Goal: Task Accomplishment & Management: Manage account settings

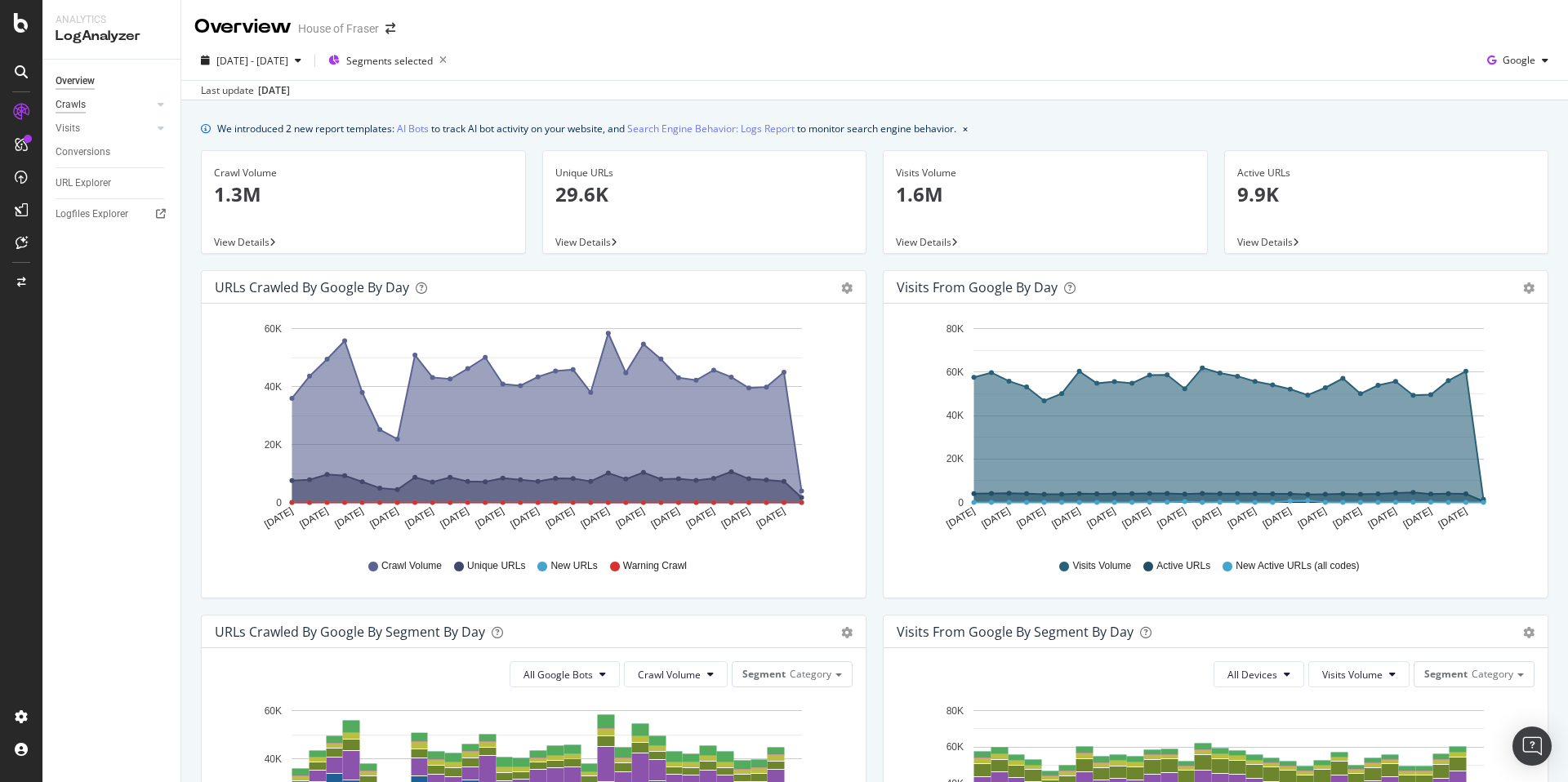
click at [73, 111] on div "Crawls" at bounding box center [71, 104] width 30 height 17
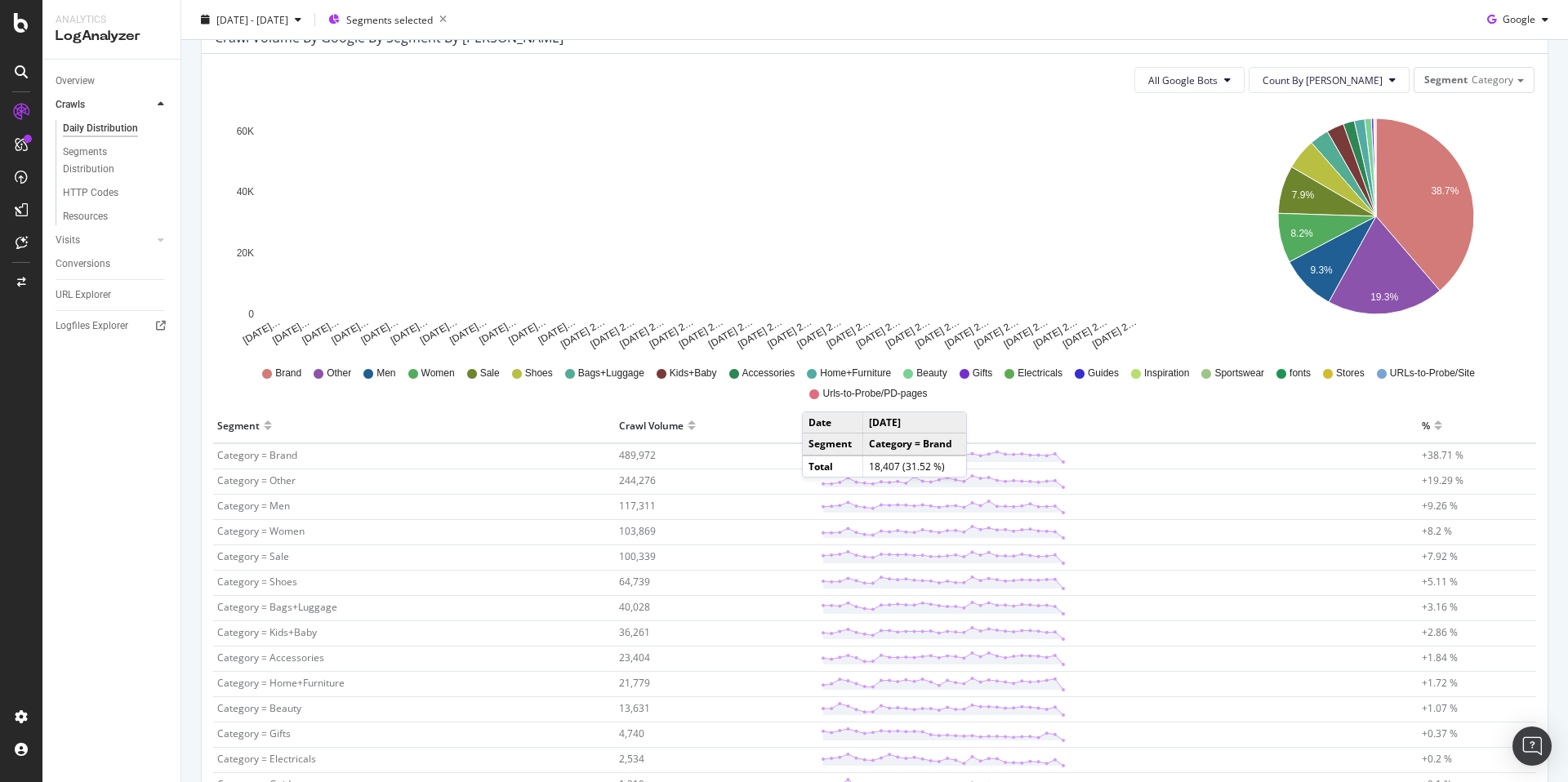
scroll to position [187, 0]
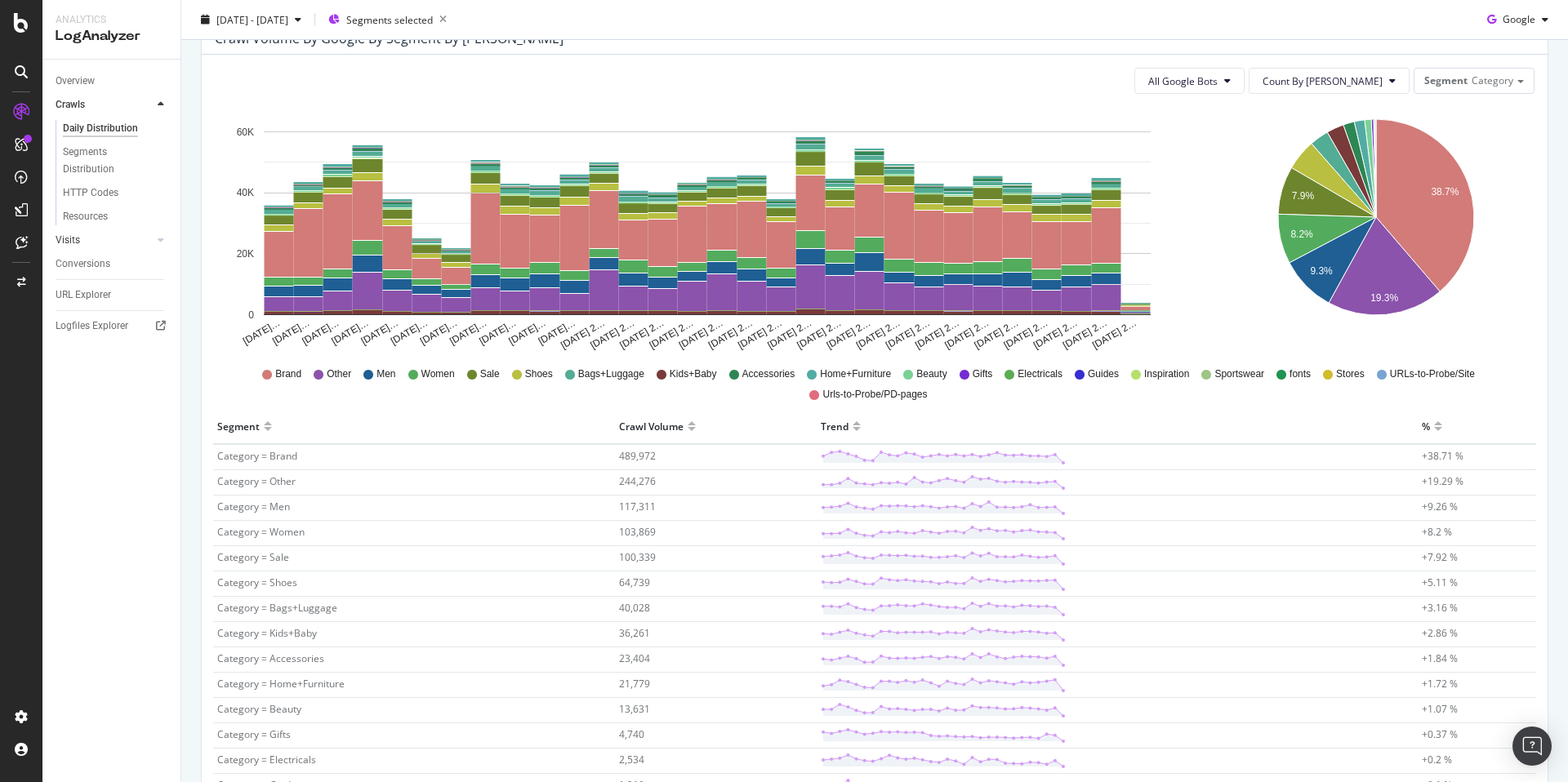
click at [80, 234] on link "Visits" at bounding box center [104, 240] width 97 height 17
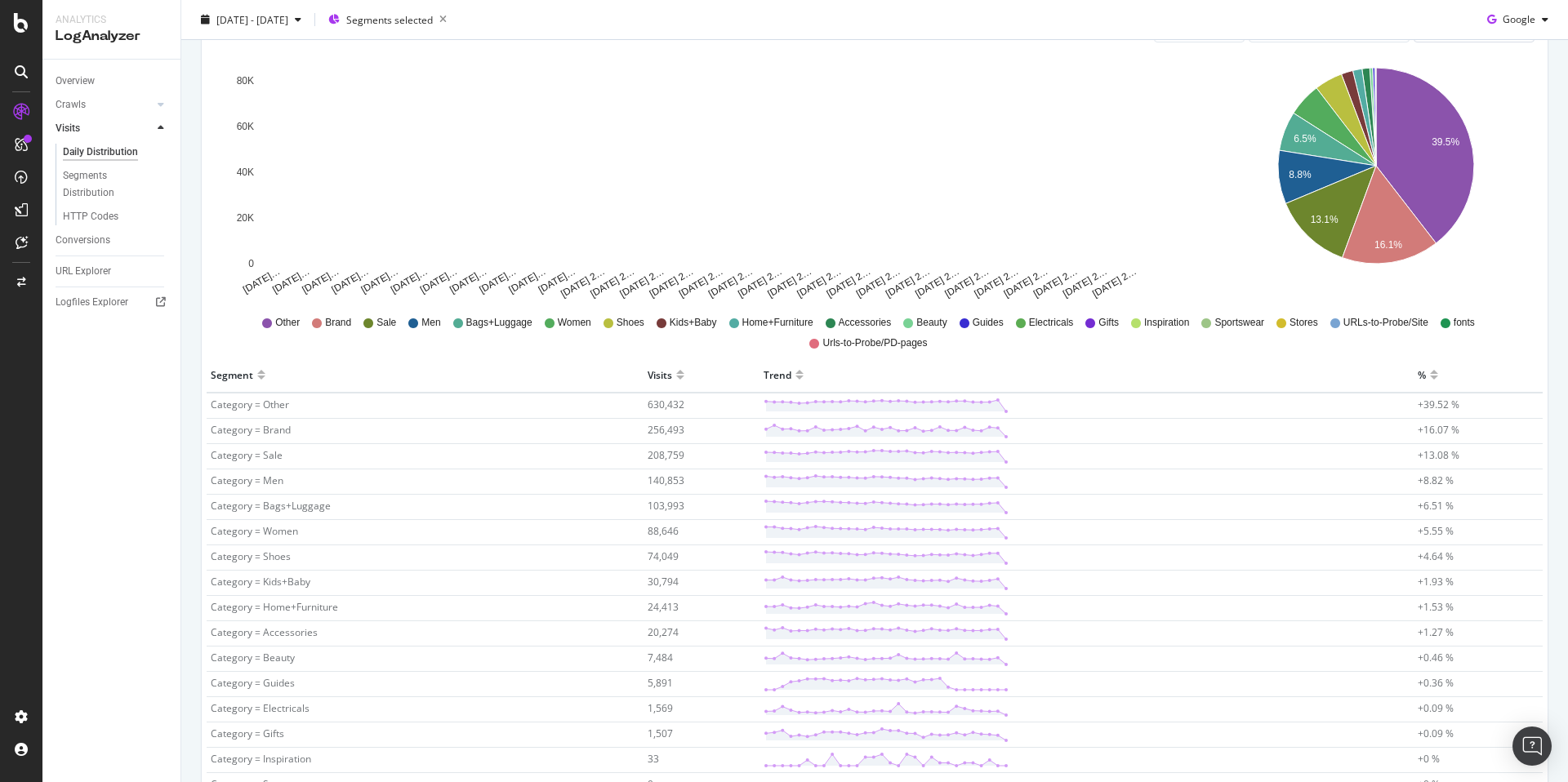
scroll to position [240, 0]
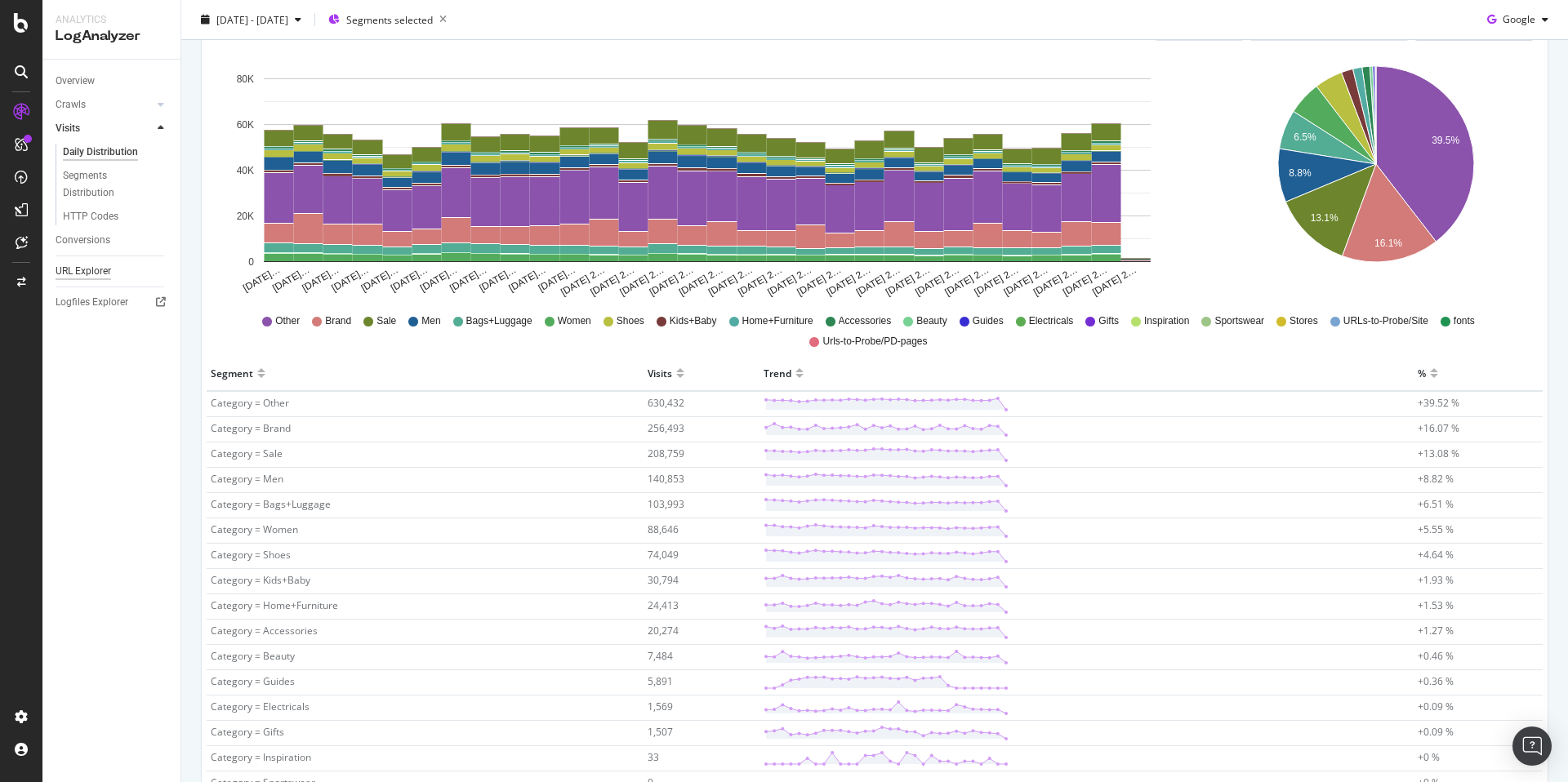
click at [93, 264] on div "URL Explorer" at bounding box center [83, 271] width 56 height 17
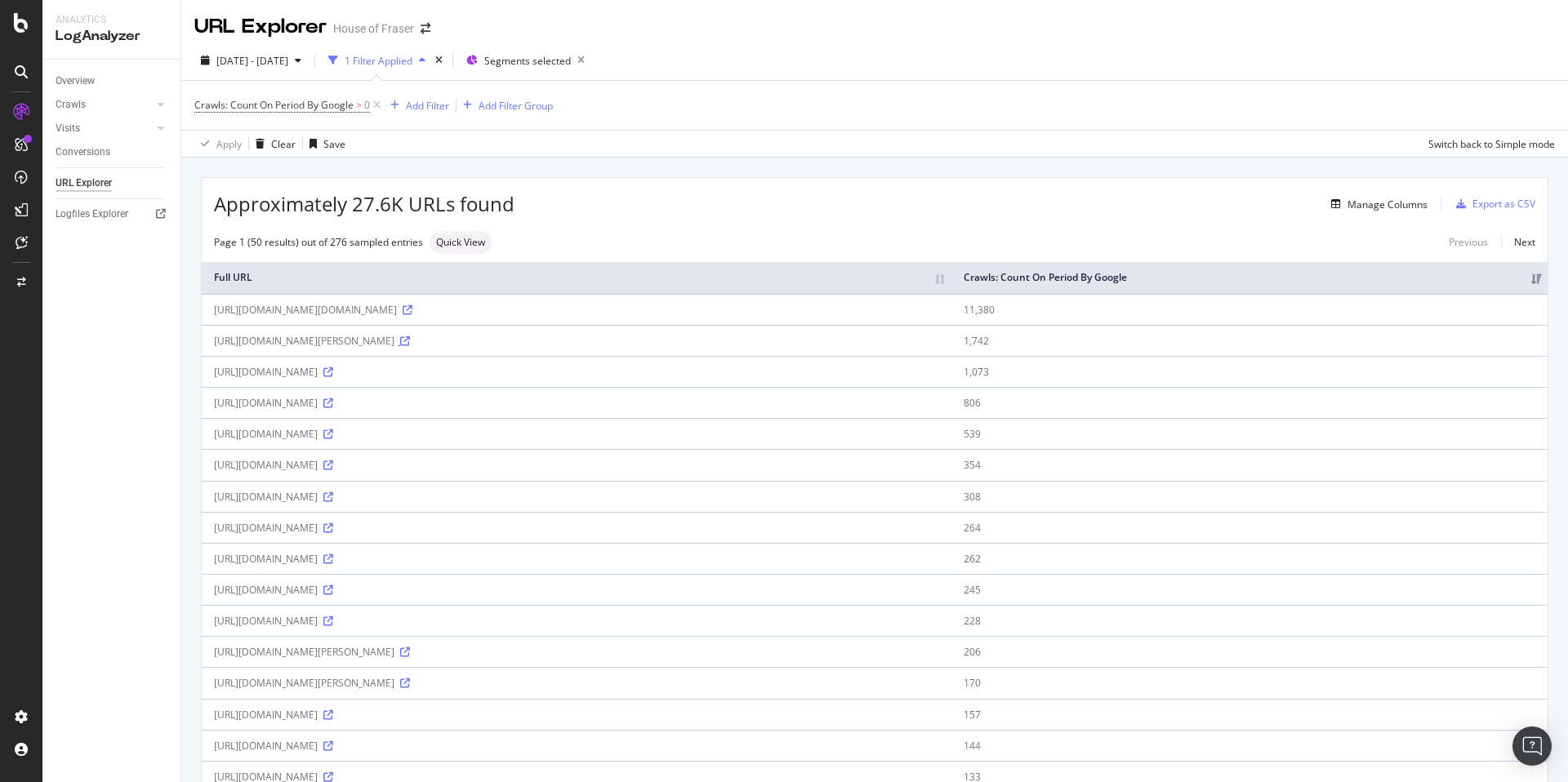
click at [410, 341] on icon at bounding box center [404, 341] width 10 height 10
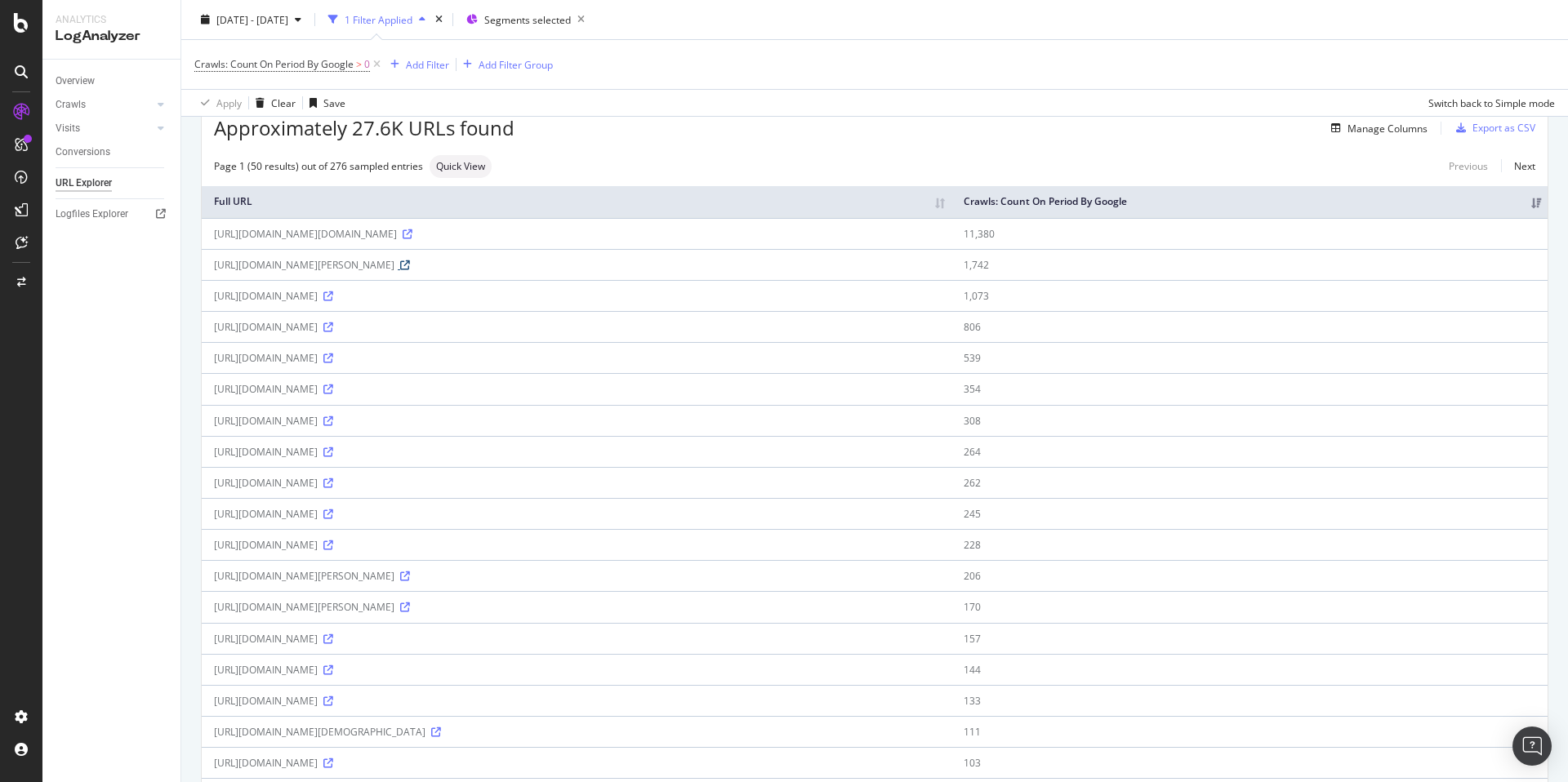
scroll to position [71, 0]
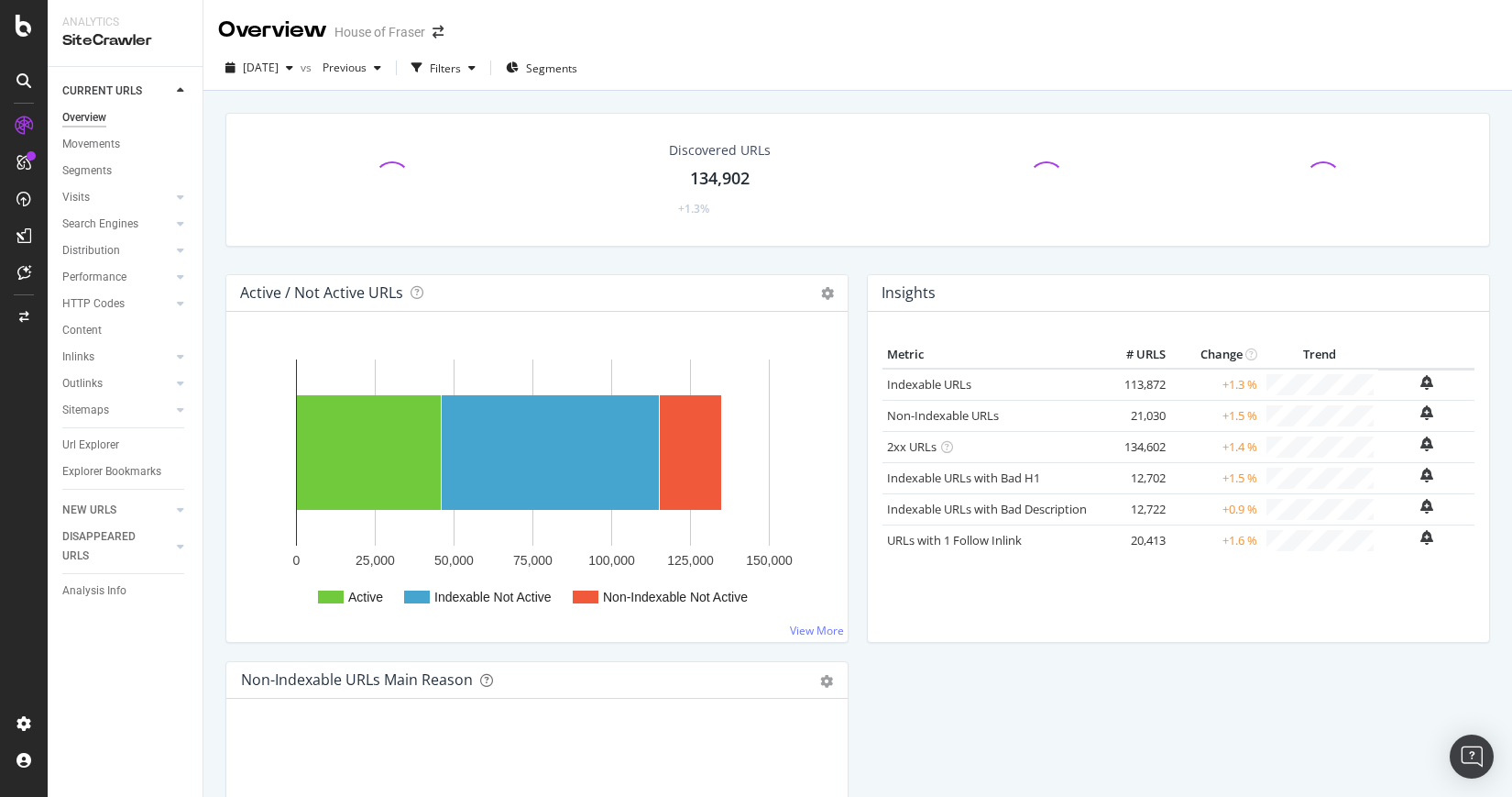
click at [24, 22] on icon at bounding box center [24, 26] width 17 height 22
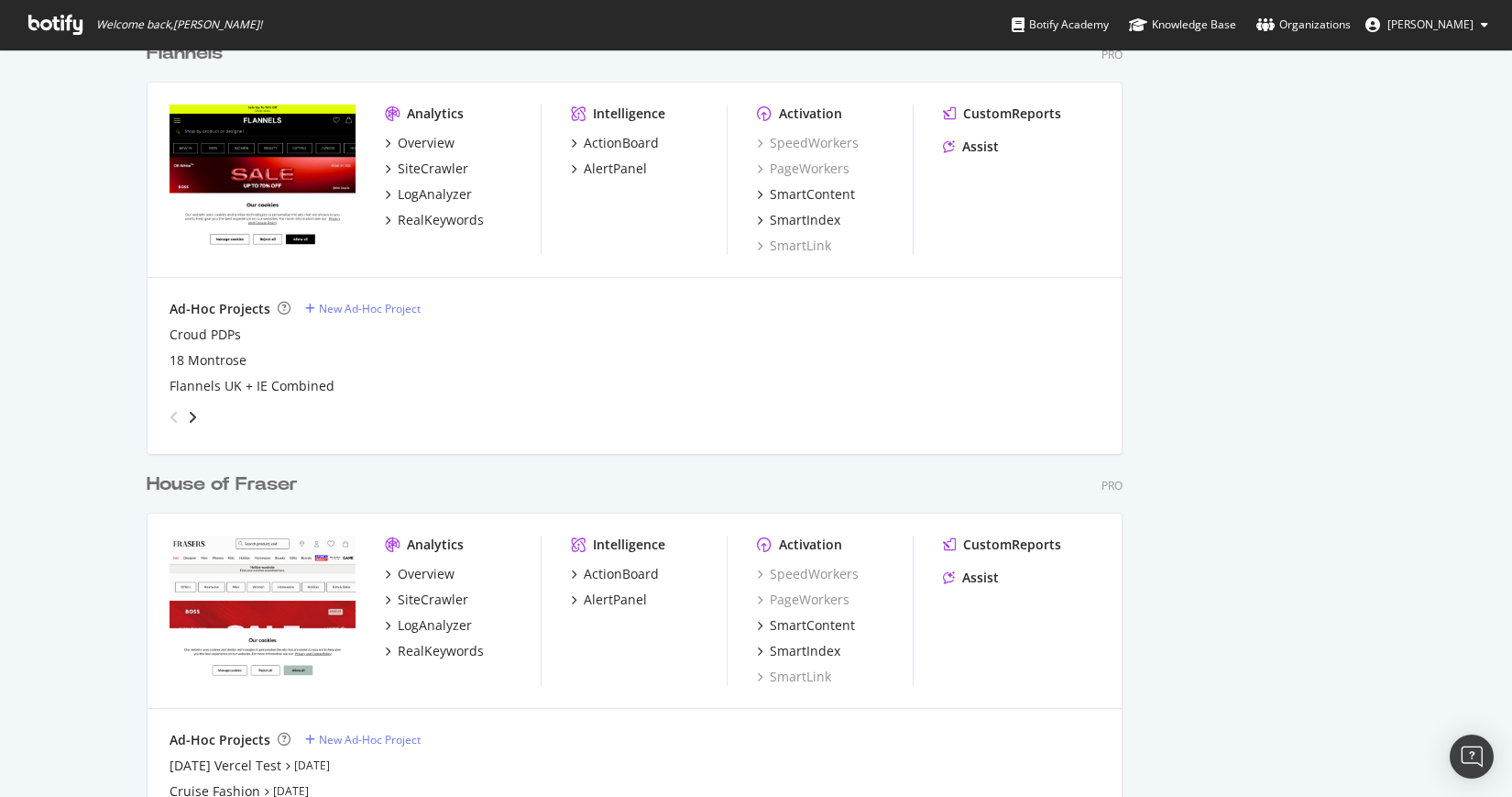
scroll to position [1731, 0]
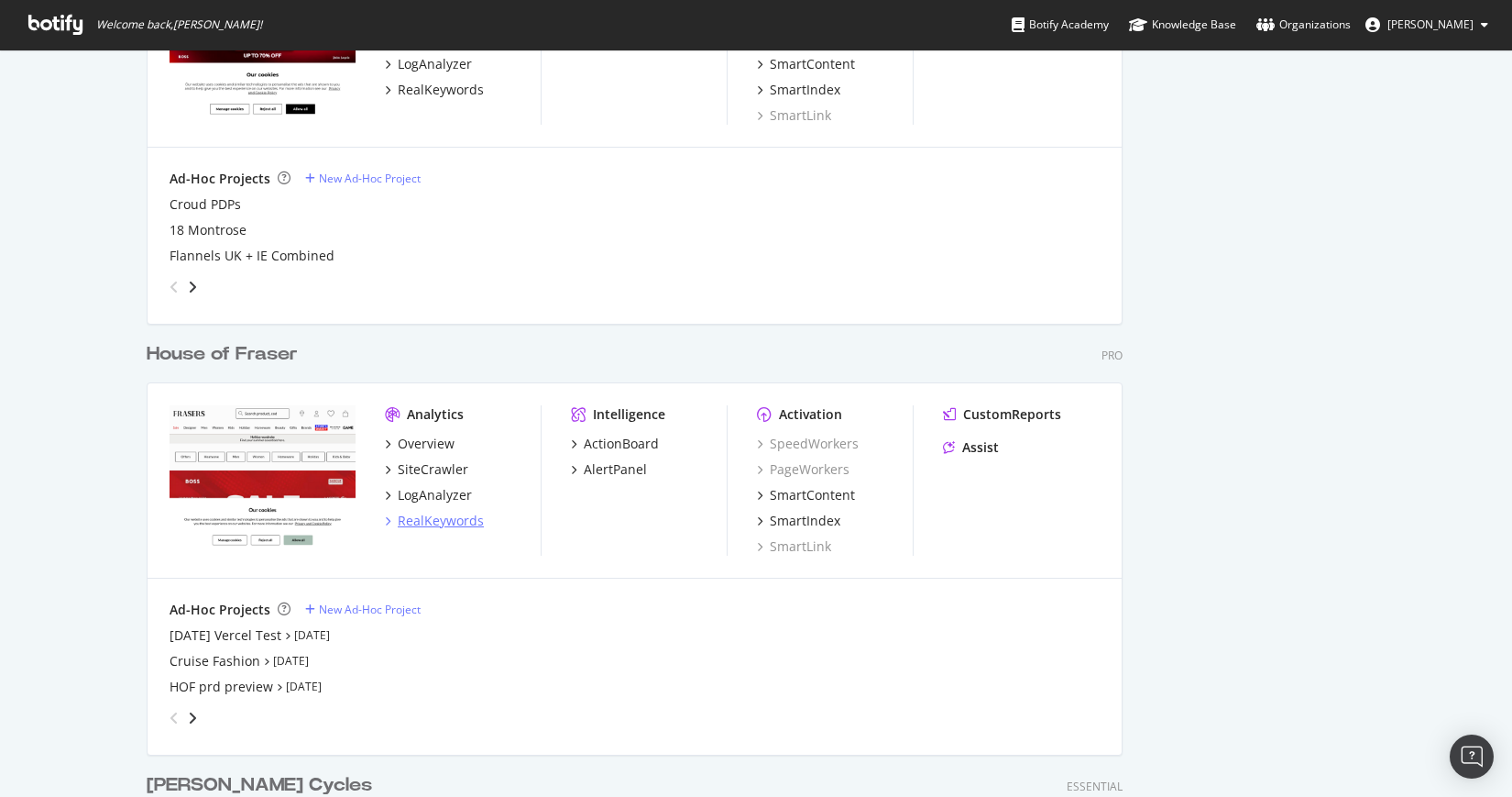
click at [428, 518] on div "RealKeywords" at bounding box center [440, 521] width 86 height 18
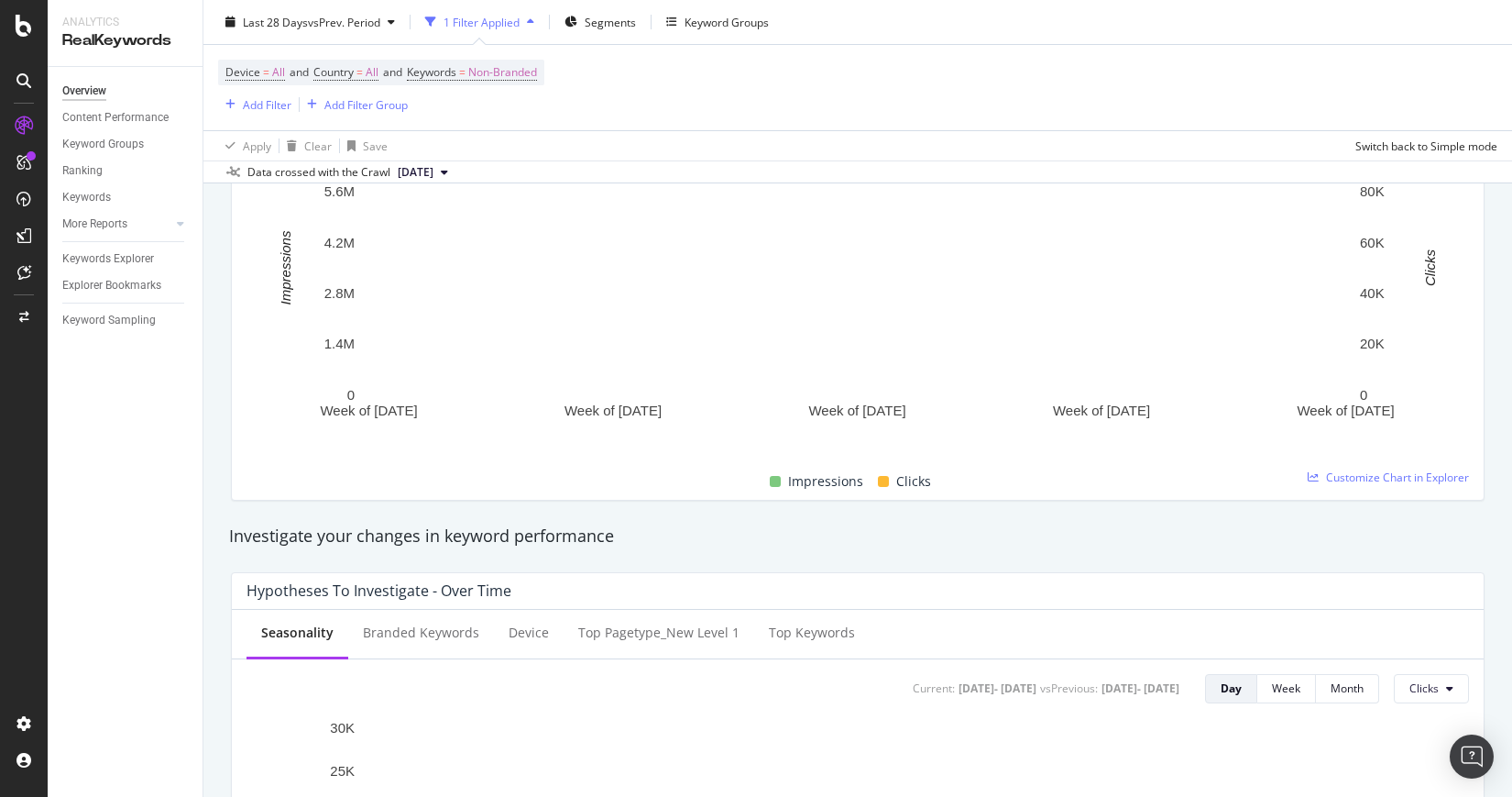
scroll to position [247, 0]
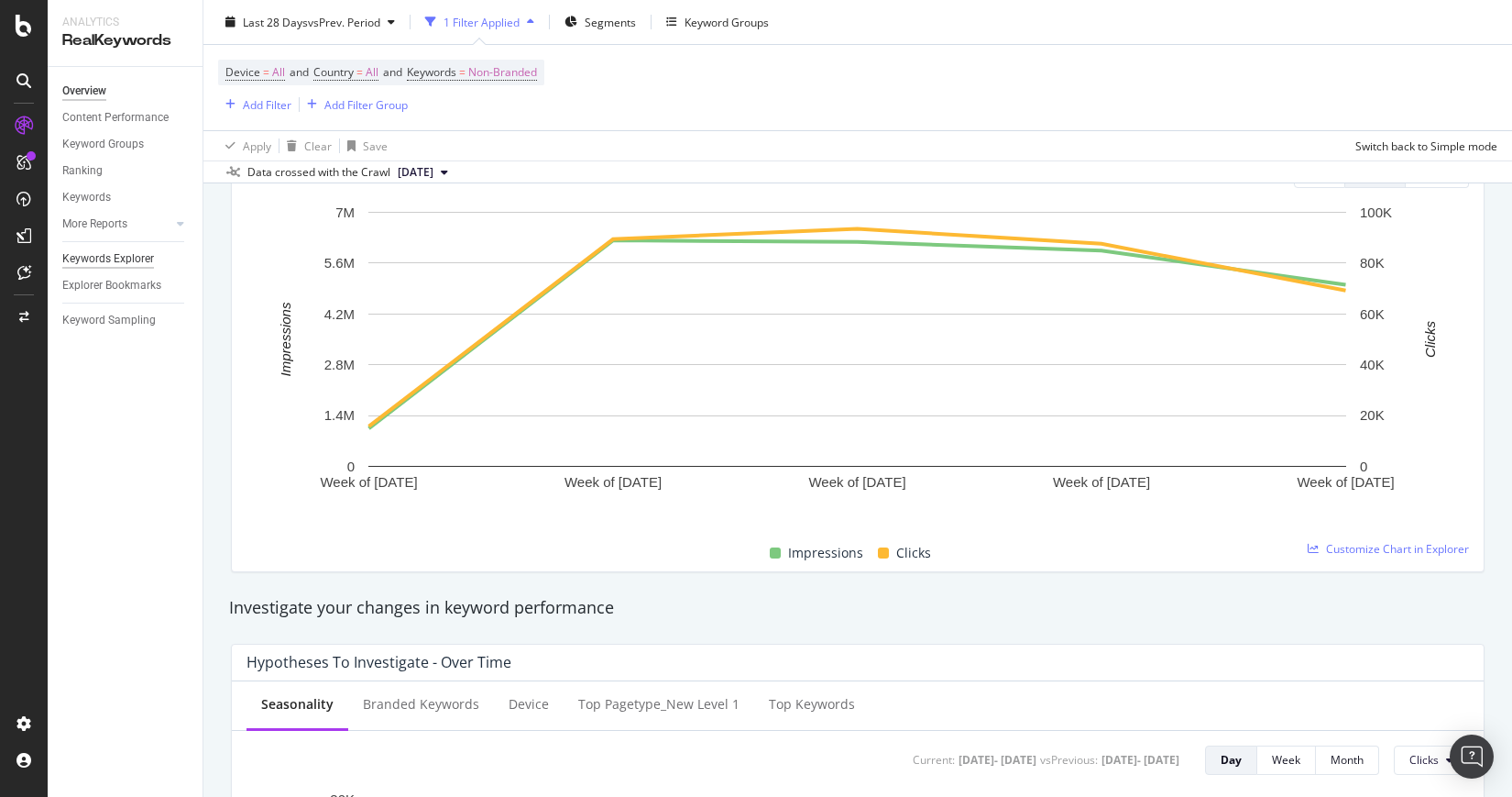
click at [132, 255] on div "Keywords Explorer" at bounding box center [108, 258] width 91 height 19
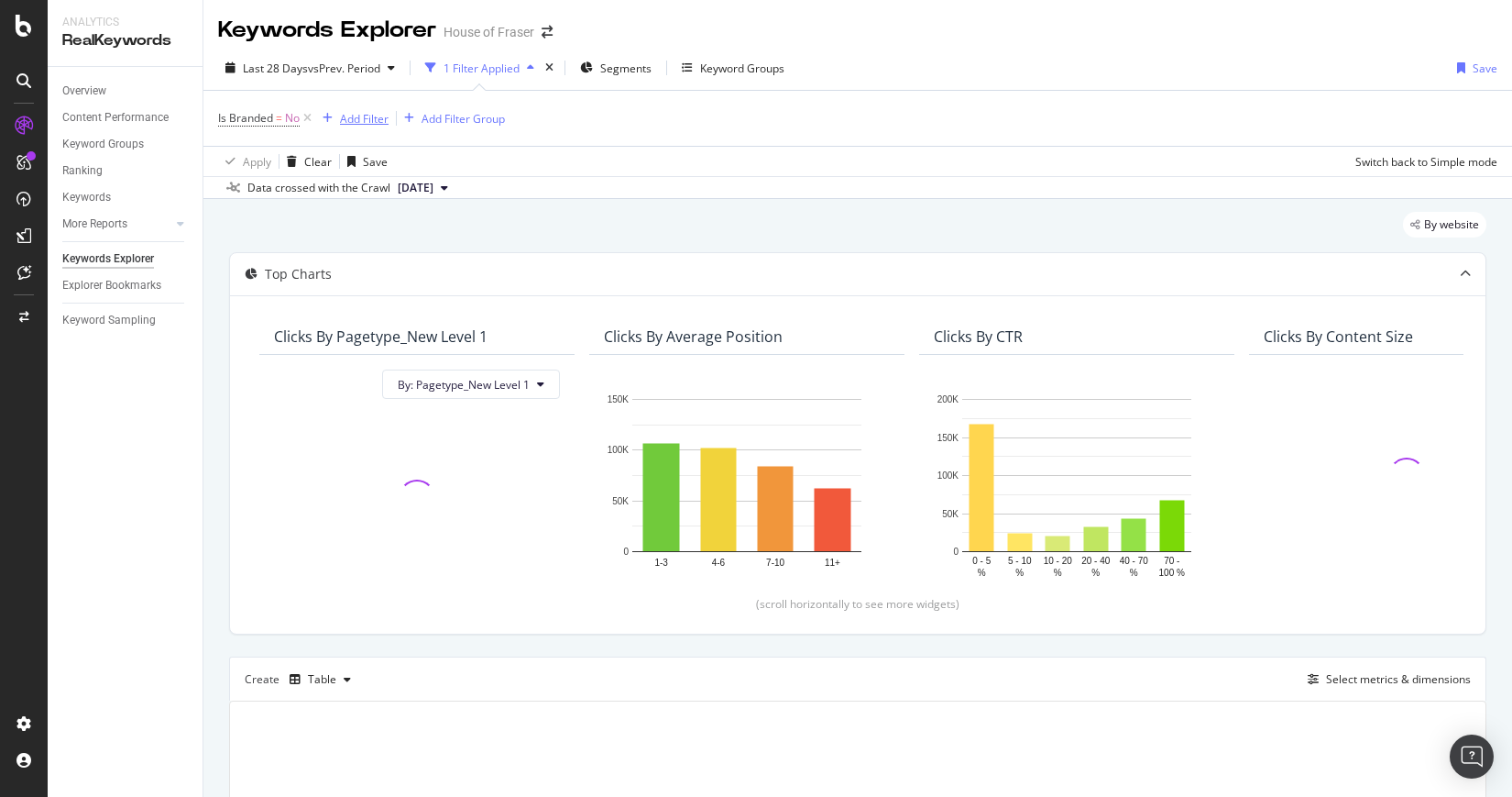
click at [361, 121] on div "Add Filter" at bounding box center [364, 119] width 49 height 16
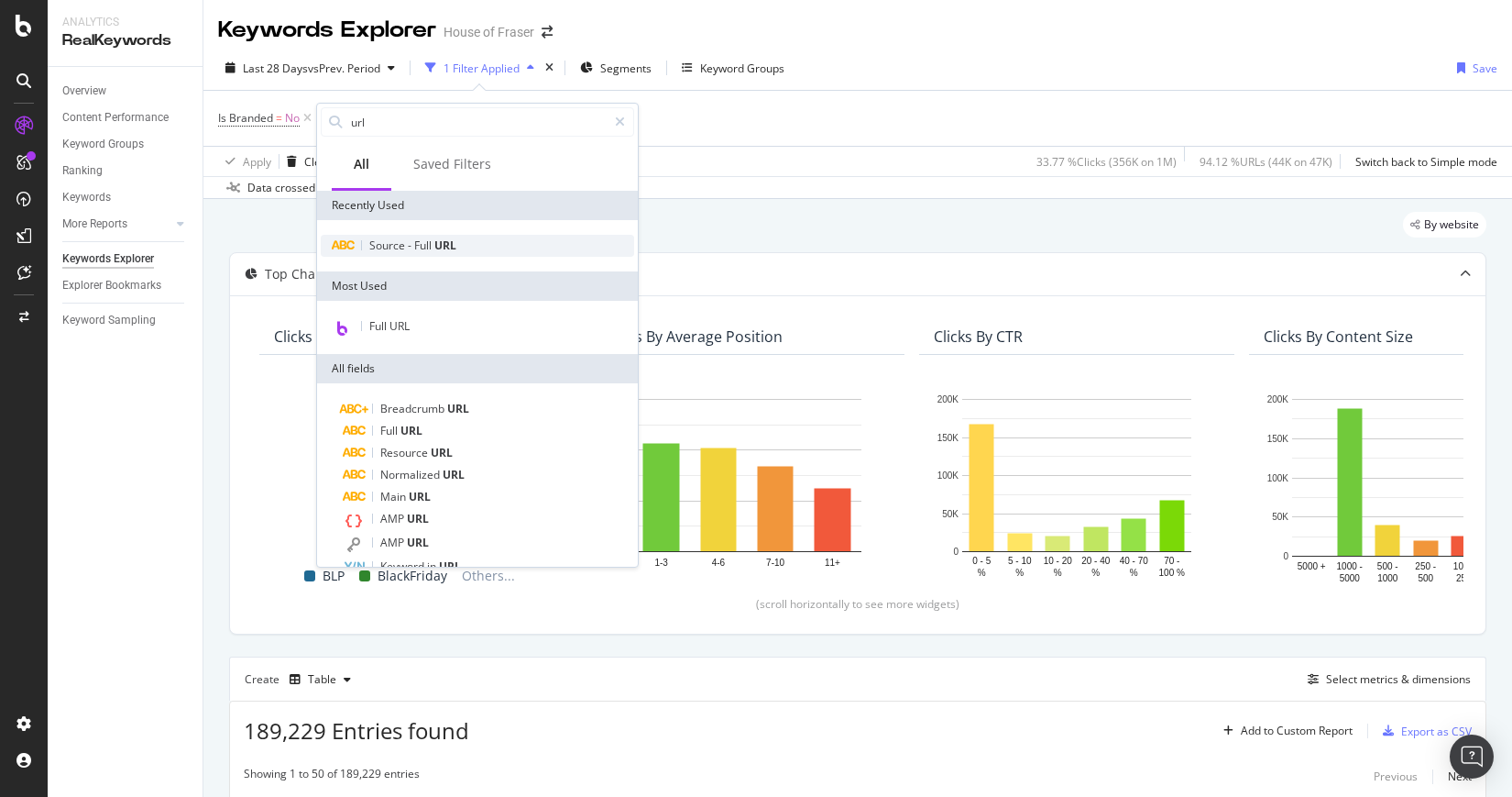
type input "url"
click at [454, 253] on div "Source - Full URL" at bounding box center [478, 245] width 314 height 22
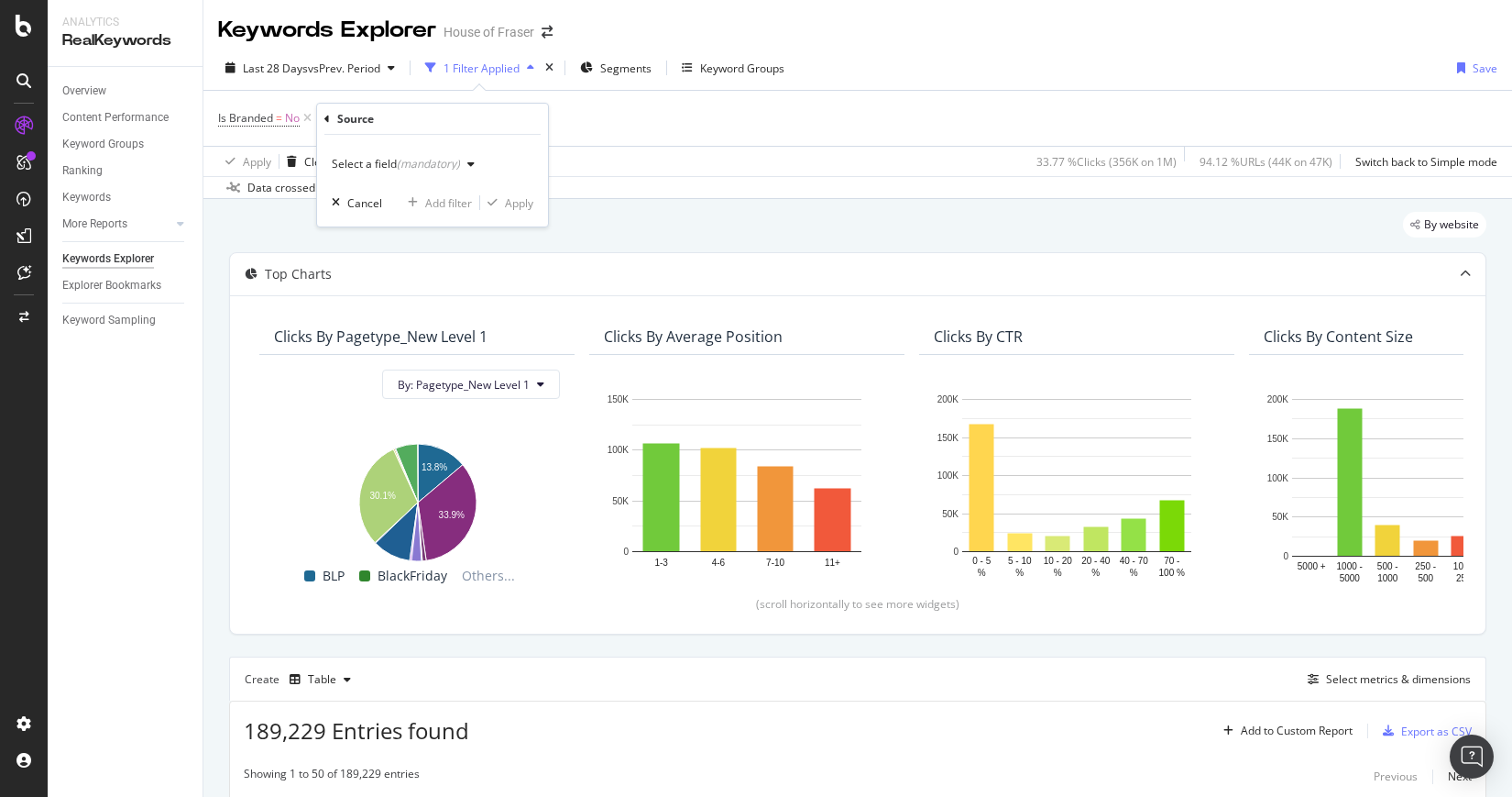
click at [468, 159] on icon "button" at bounding box center [471, 164] width 7 height 11
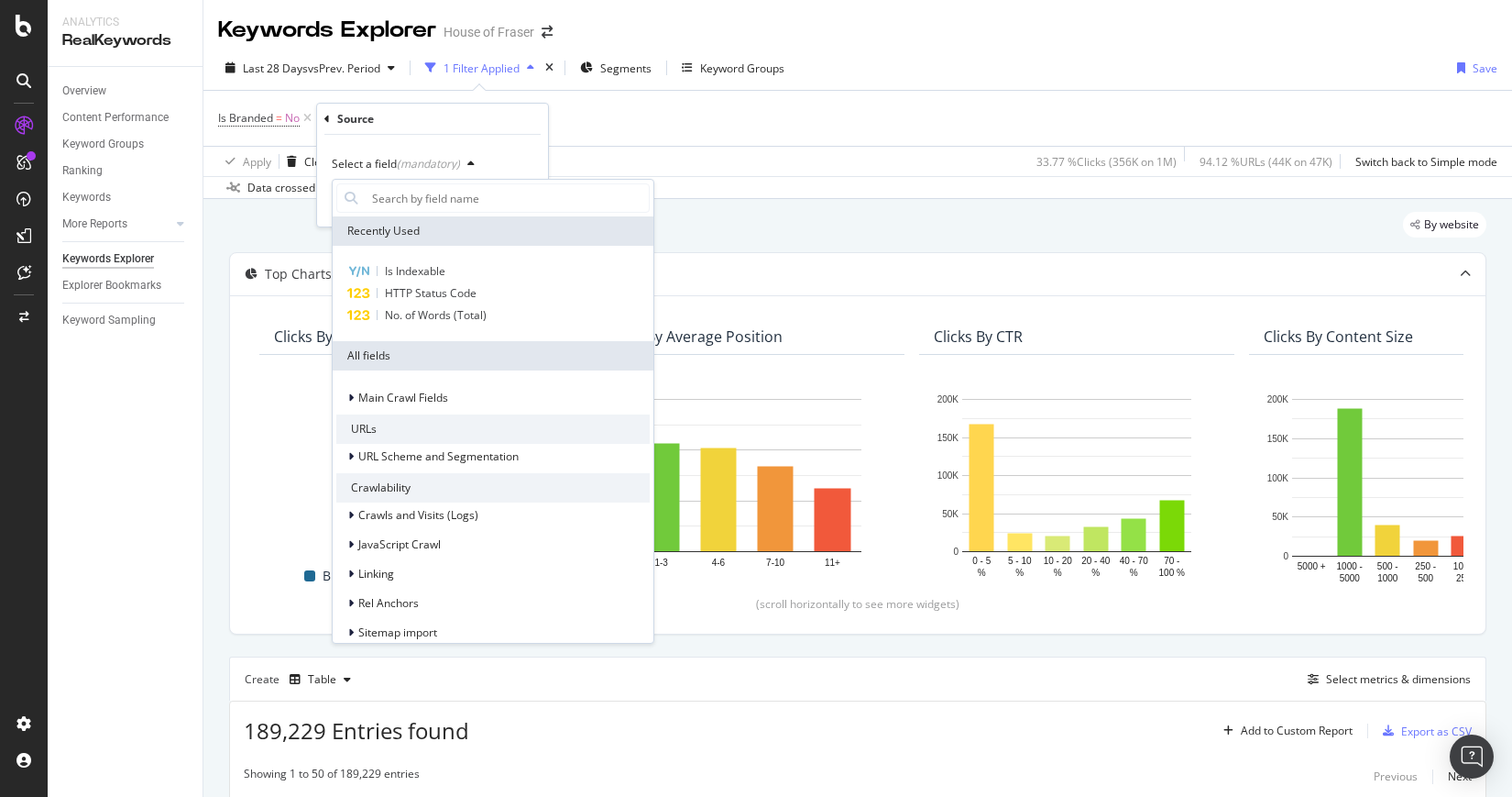
click at [327, 122] on icon at bounding box center [328, 118] width 6 height 11
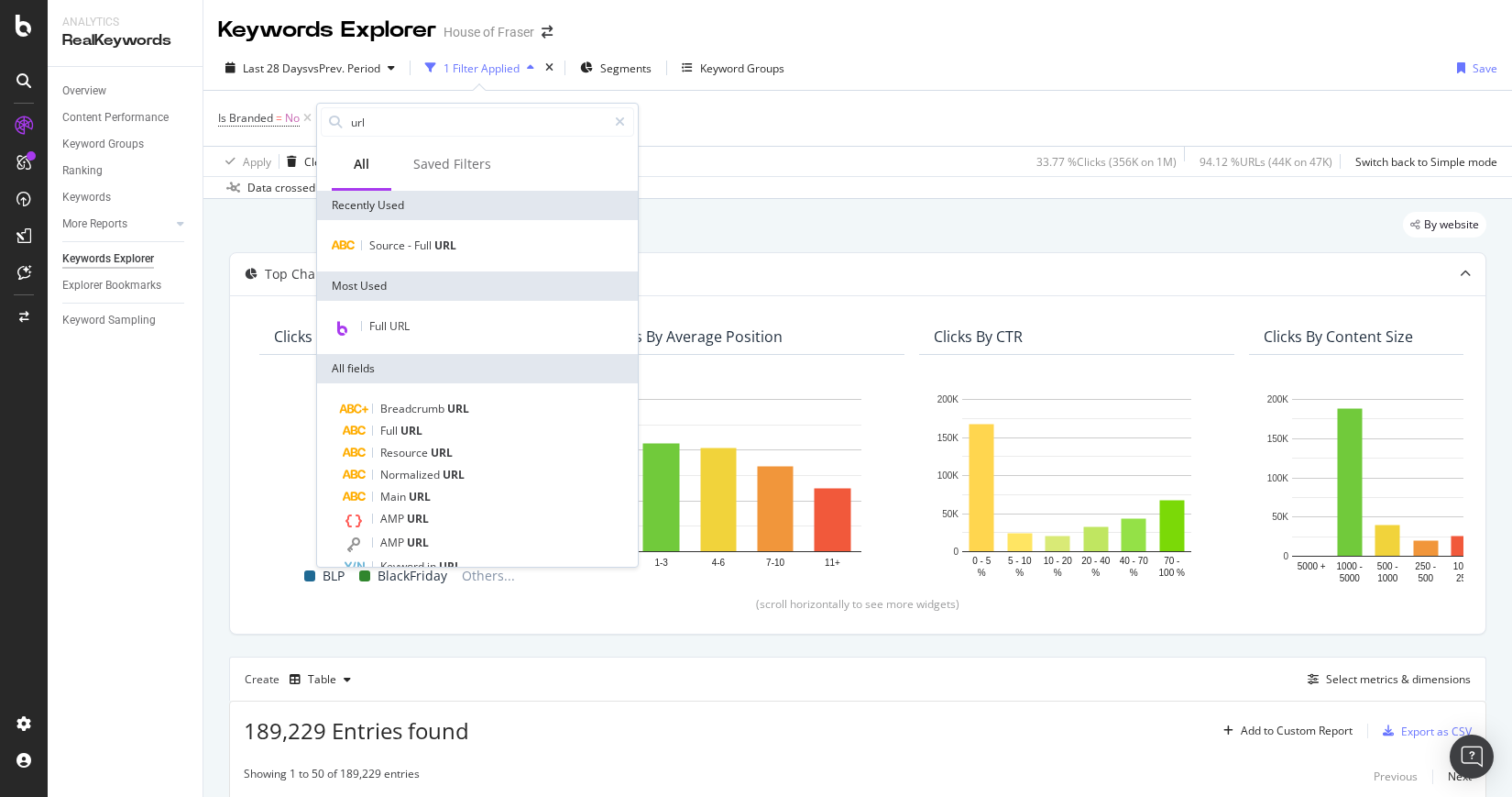
click at [369, 339] on div "Full URL" at bounding box center [477, 328] width 321 height 54
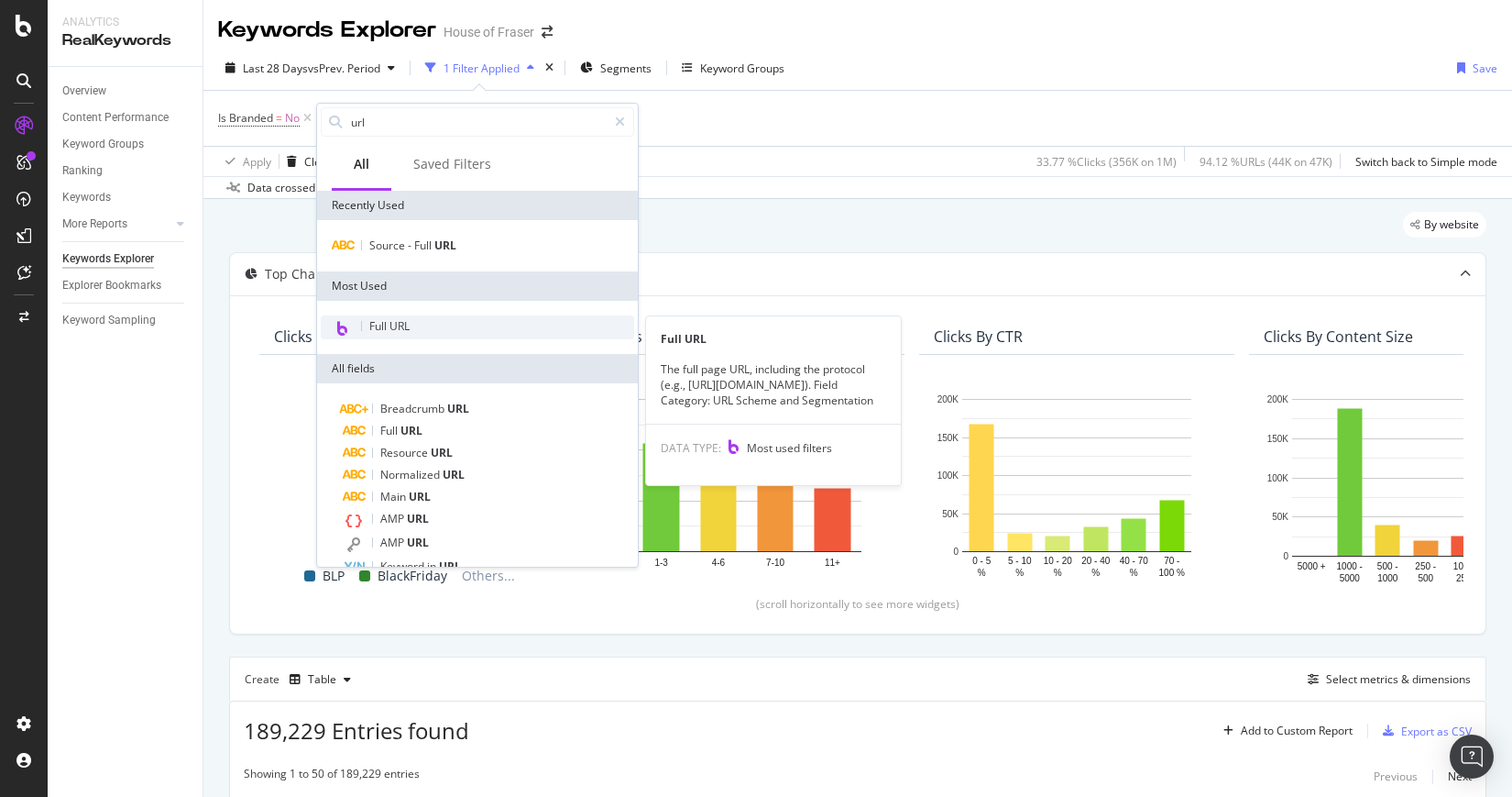
click at [381, 327] on span "Full URL" at bounding box center [389, 326] width 41 height 16
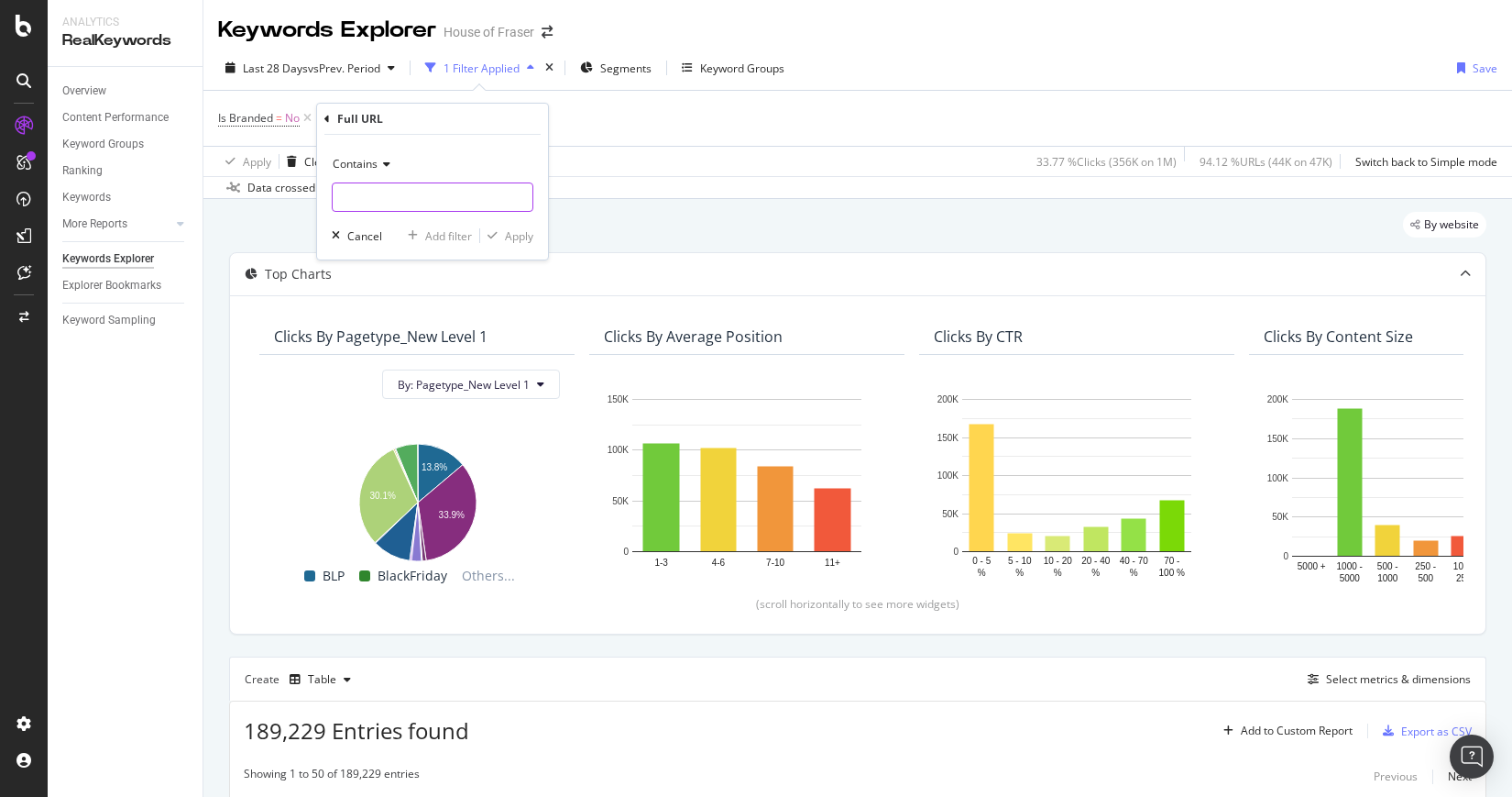
click at [383, 186] on input "text" at bounding box center [432, 198] width 200 height 30
type input "skirts"
click at [524, 238] on div "Apply" at bounding box center [519, 237] width 29 height 16
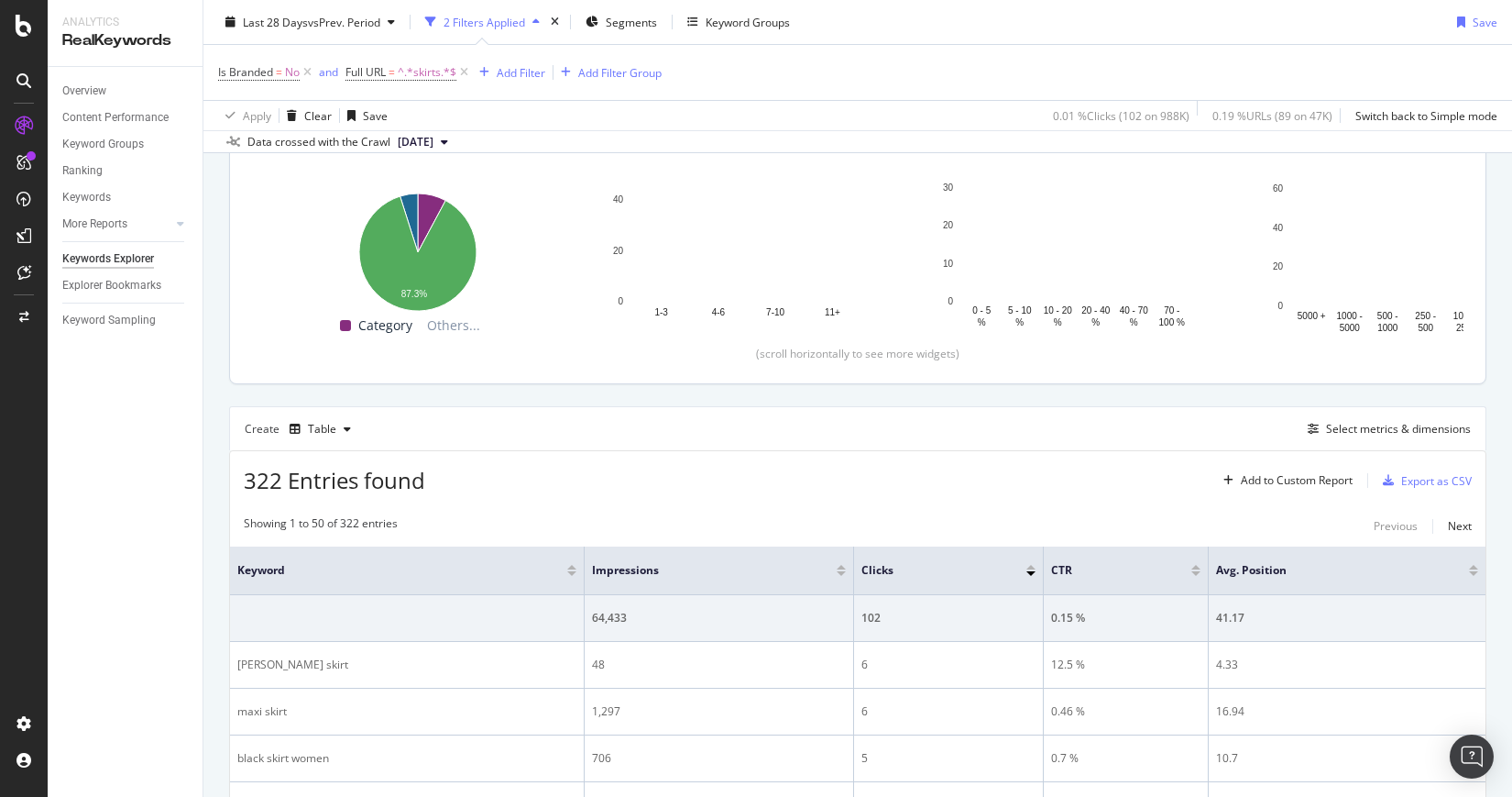
scroll to position [252, 0]
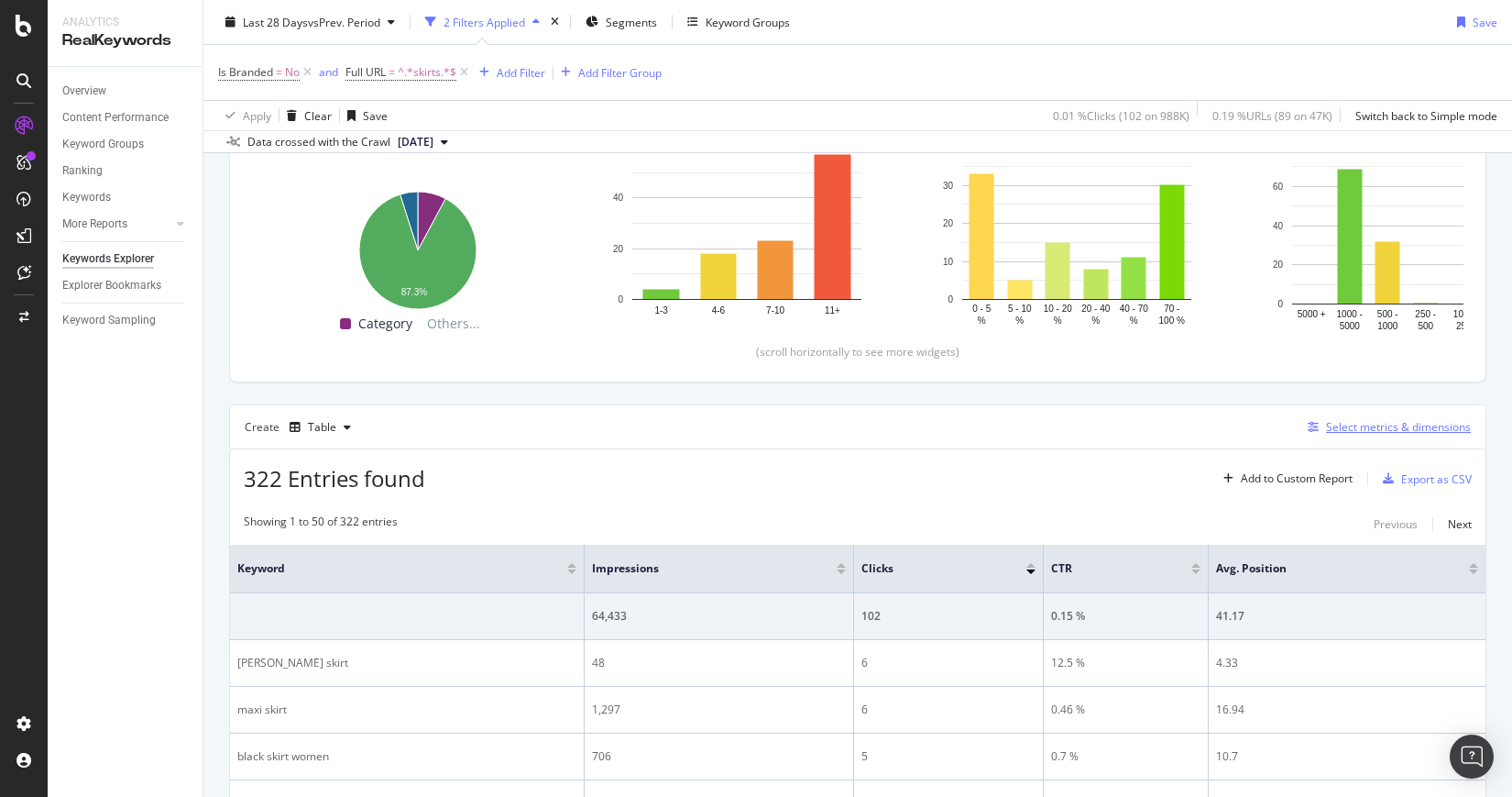
click at [1443, 424] on div "Select metrics & dimensions" at bounding box center [1399, 427] width 145 height 16
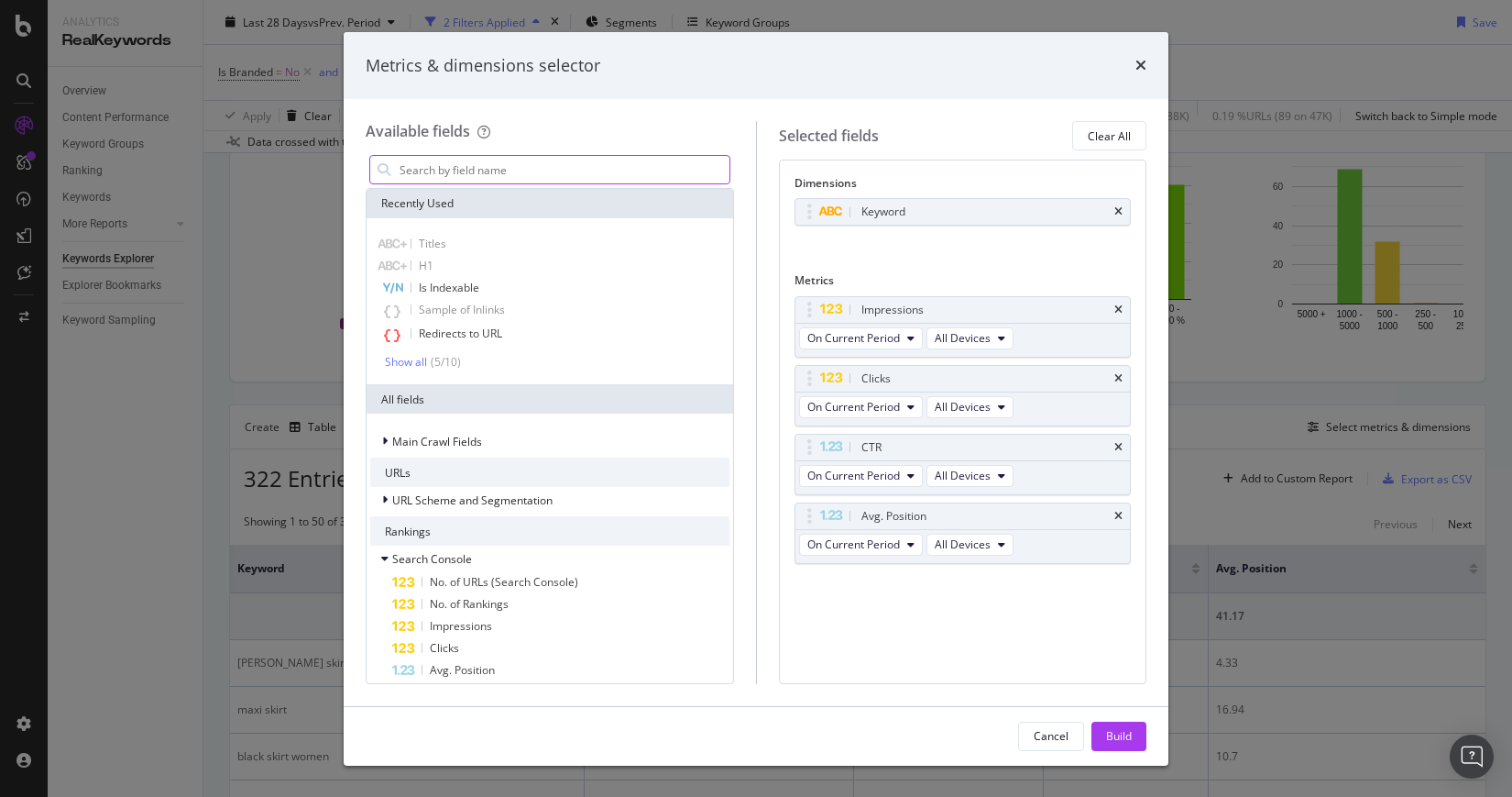
click at [413, 170] on input "modal" at bounding box center [563, 170] width 332 height 28
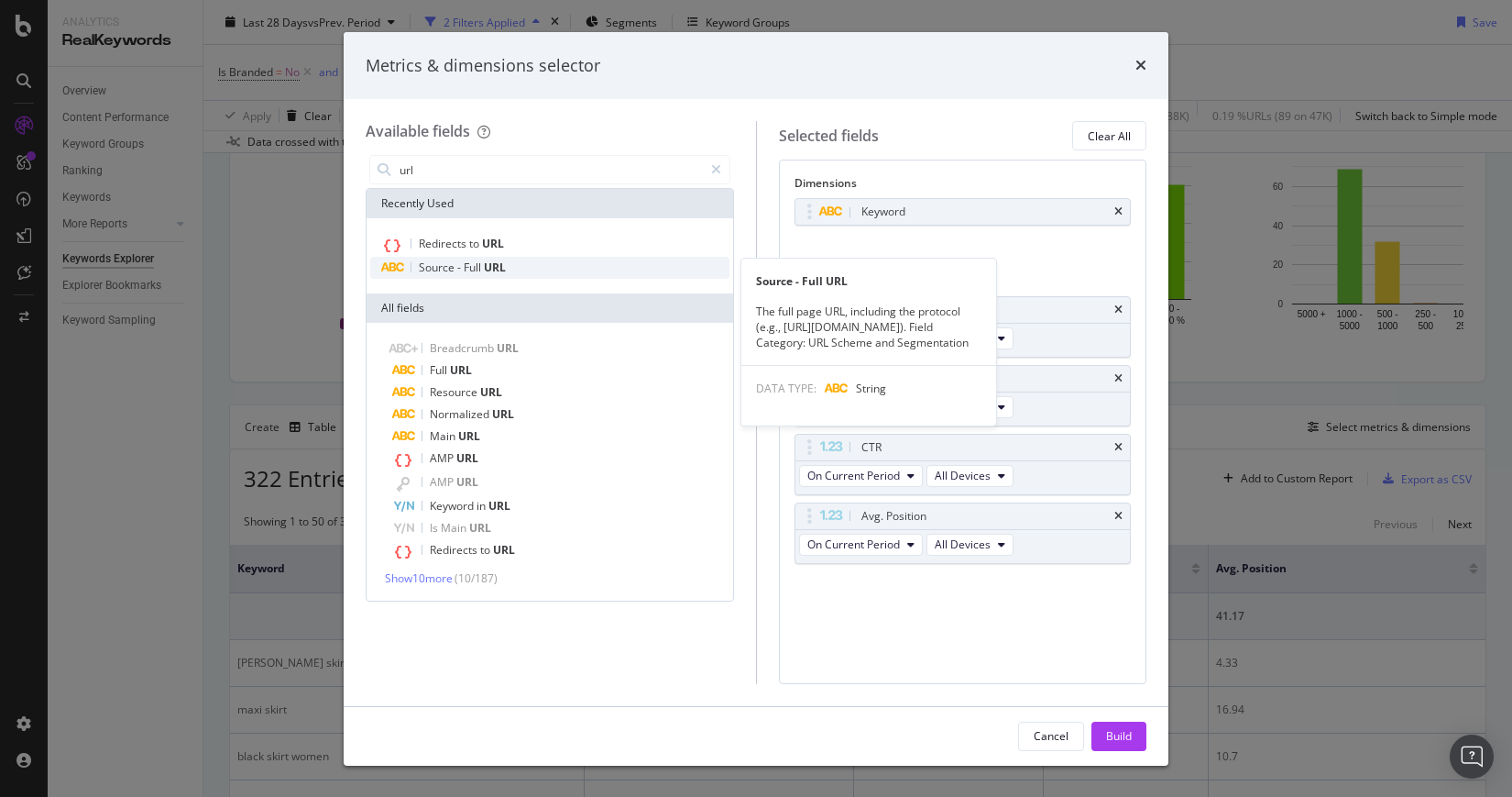
type input "url"
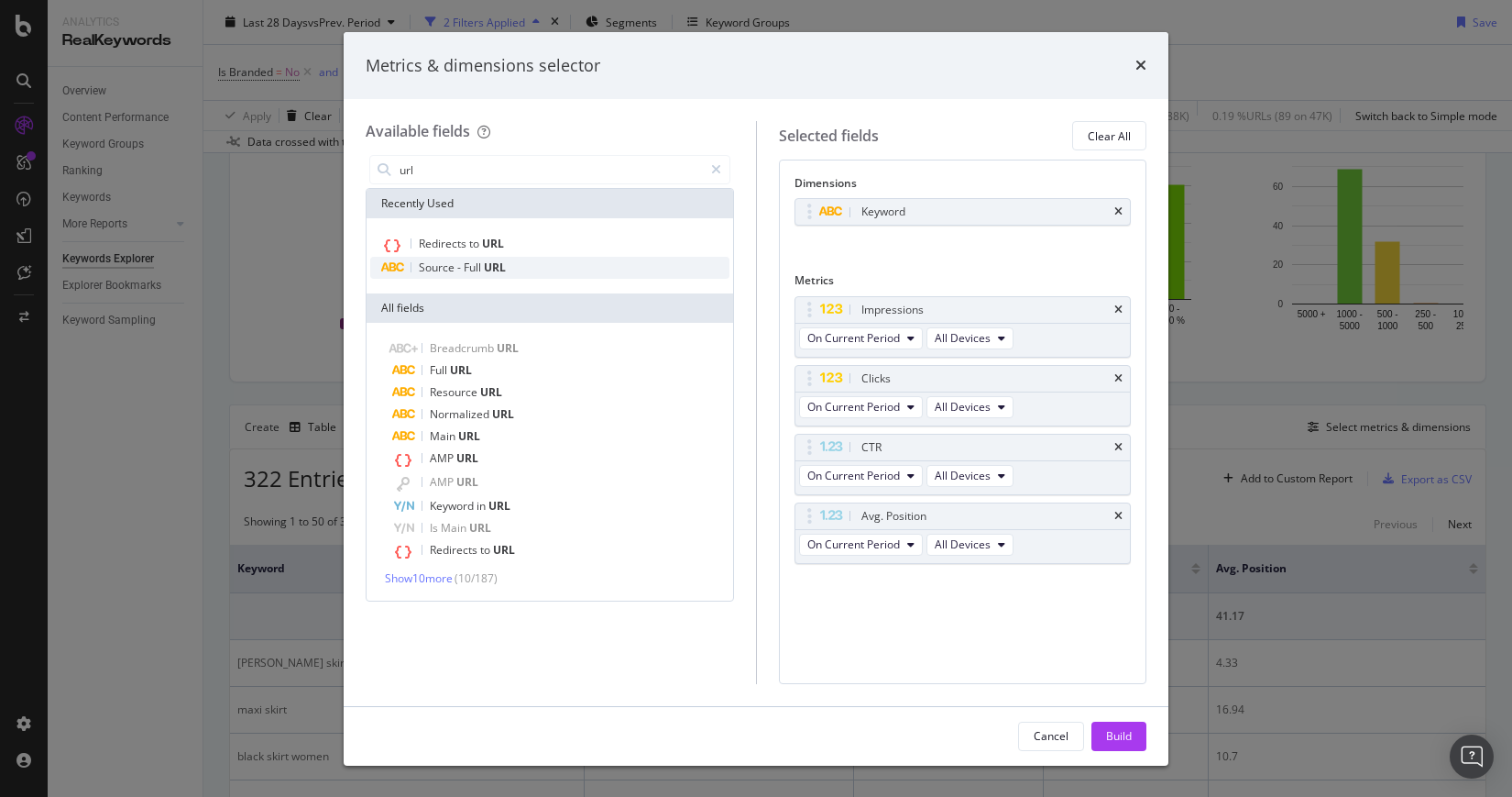
click at [488, 267] on span "URL" at bounding box center [495, 267] width 22 height 16
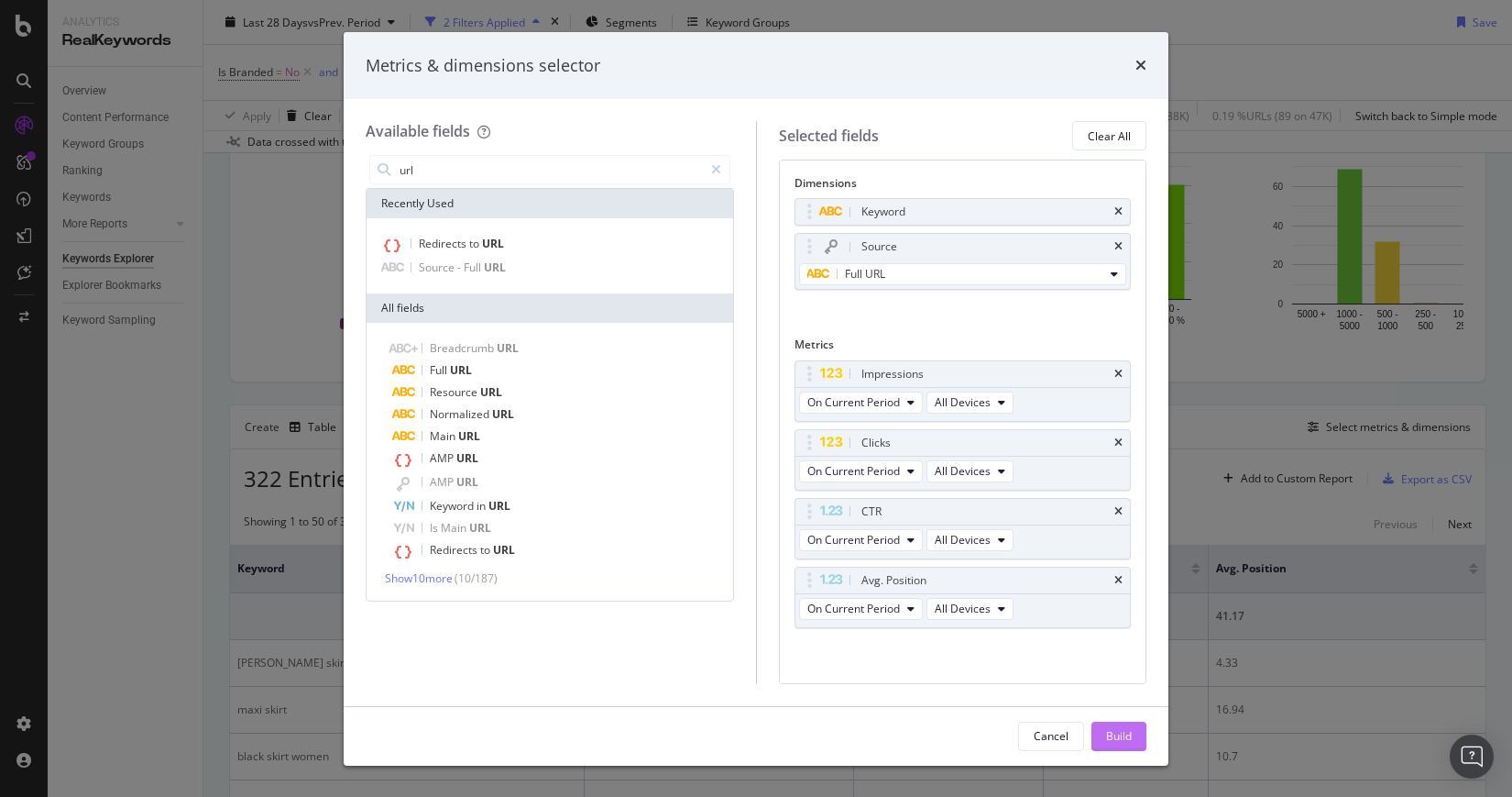
click at [1125, 732] on div "Build" at bounding box center [1120, 736] width 26 height 16
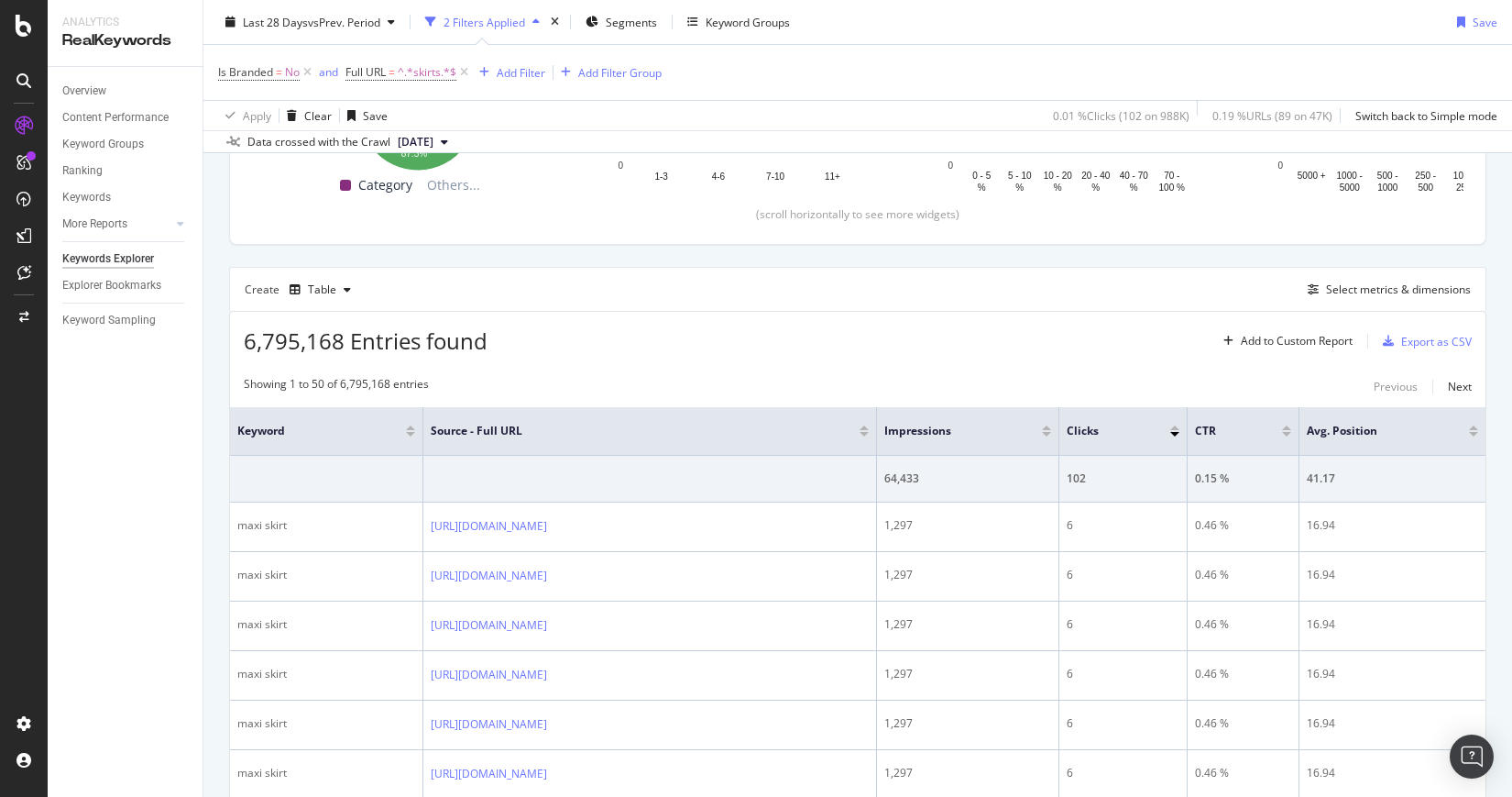
scroll to position [538, 0]
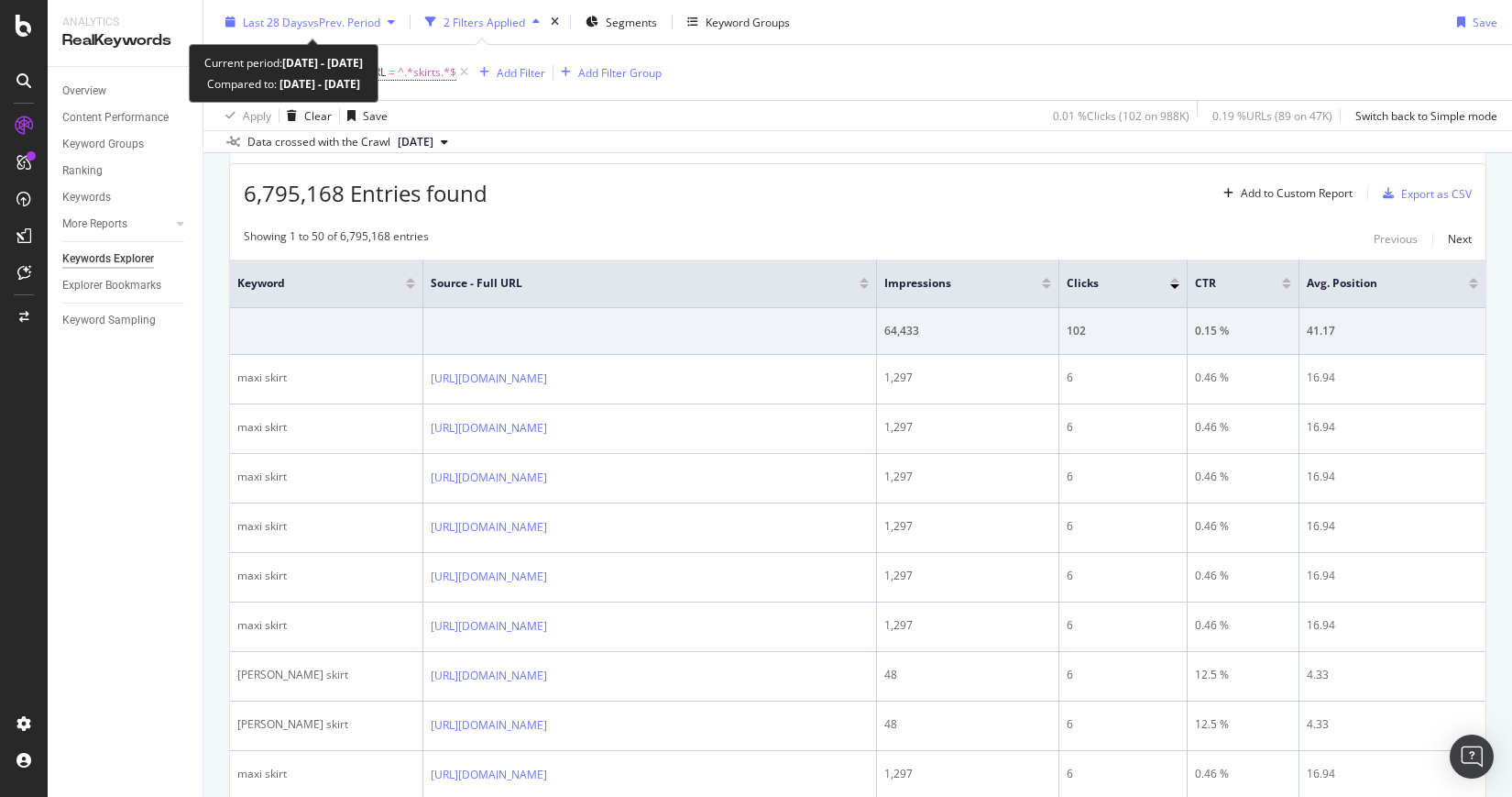
click at [380, 16] on span "vs Prev. Period" at bounding box center [344, 22] width 73 height 16
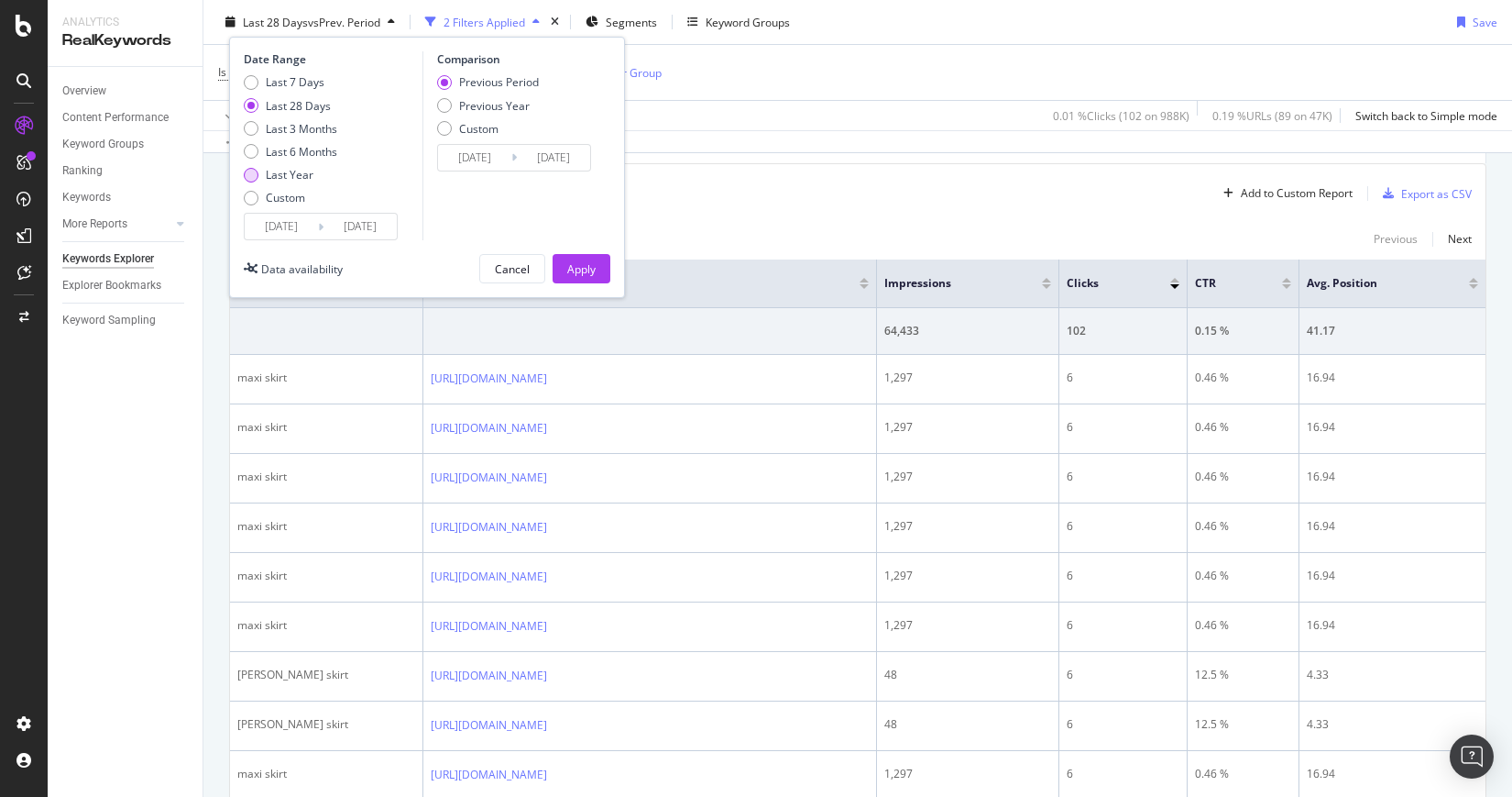
click at [276, 175] on div "Last Year" at bounding box center [290, 175] width 48 height 16
type input "[DATE]"
click at [576, 272] on div "Apply" at bounding box center [581, 268] width 29 height 16
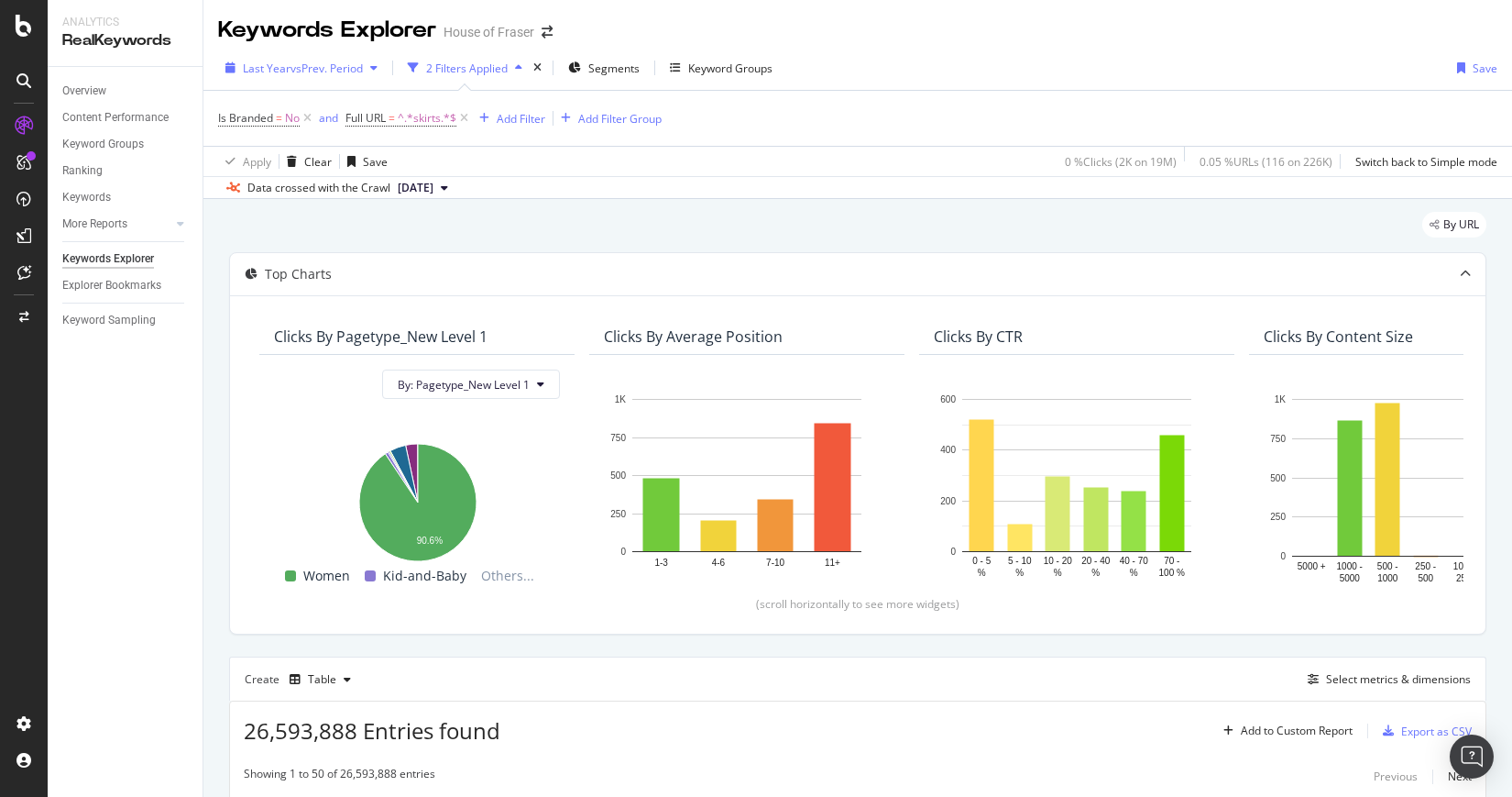
click at [314, 67] on span "vs Prev. Period" at bounding box center [327, 69] width 73 height 16
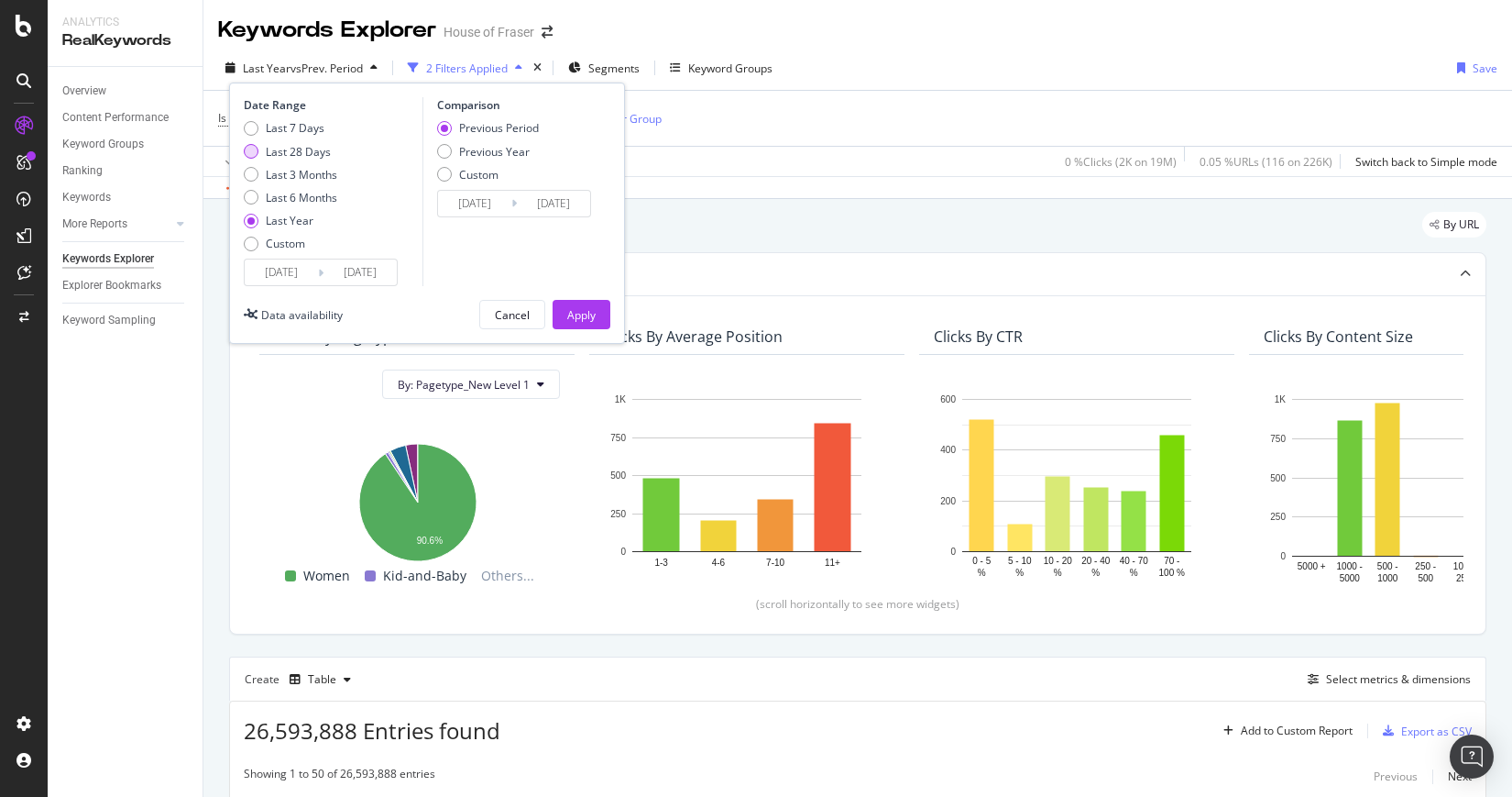
click at [286, 154] on div "Last 28 Days" at bounding box center [299, 152] width 66 height 16
type input "[DATE]"
click at [590, 316] on div "Apply" at bounding box center [581, 315] width 29 height 16
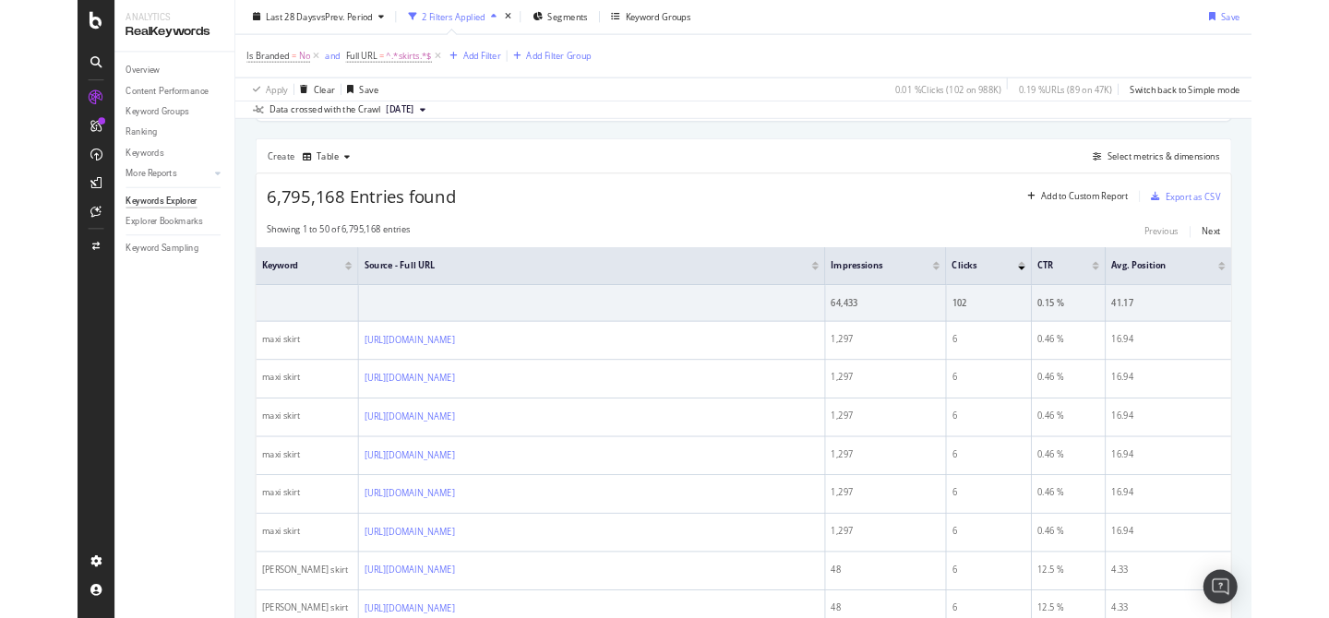
scroll to position [481, 0]
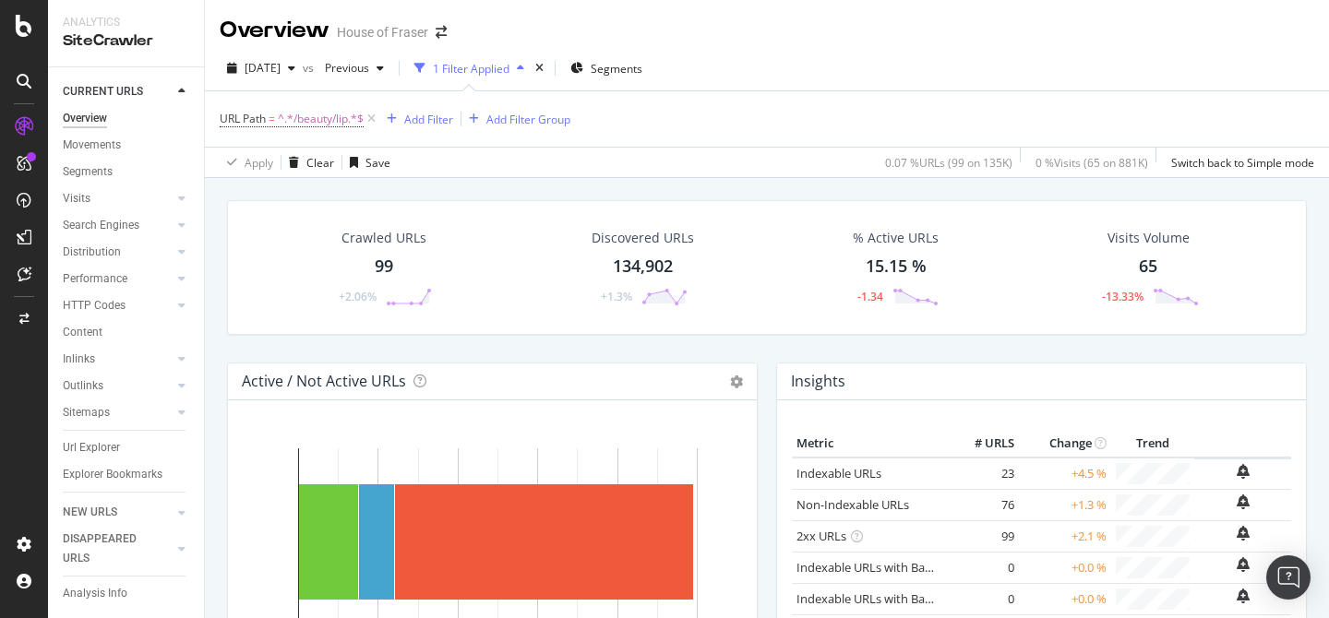
click at [369, 115] on icon at bounding box center [372, 119] width 16 height 18
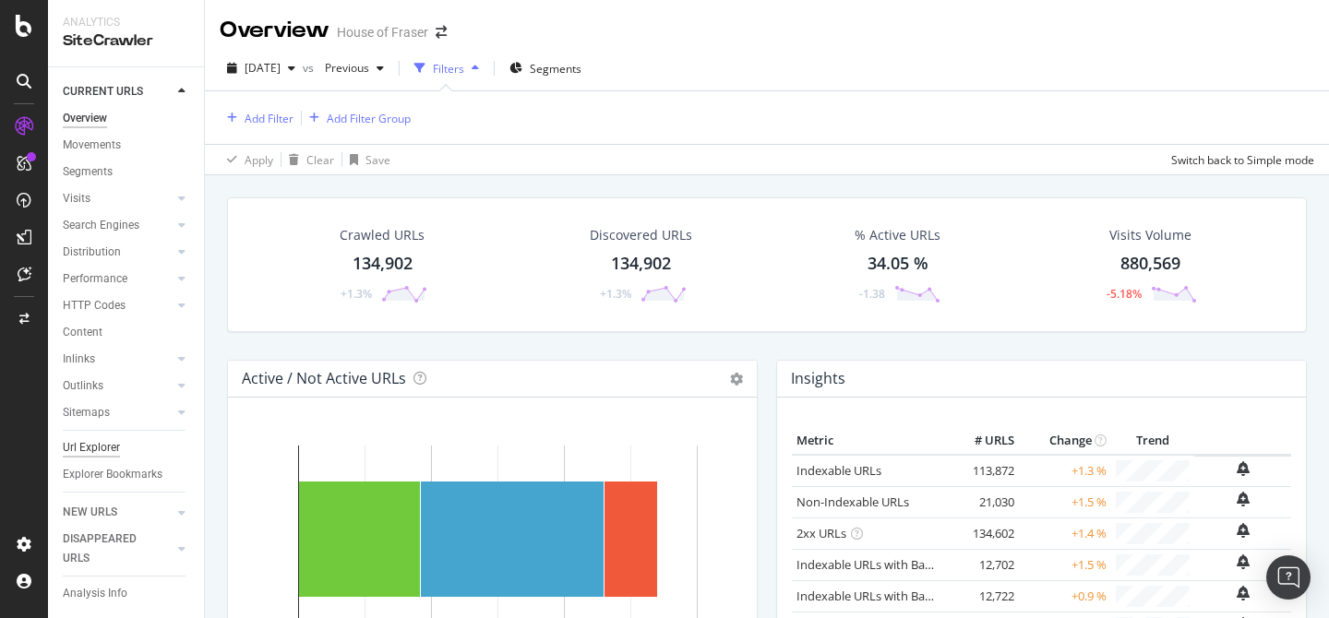
click at [101, 442] on div "Url Explorer" at bounding box center [91, 447] width 57 height 19
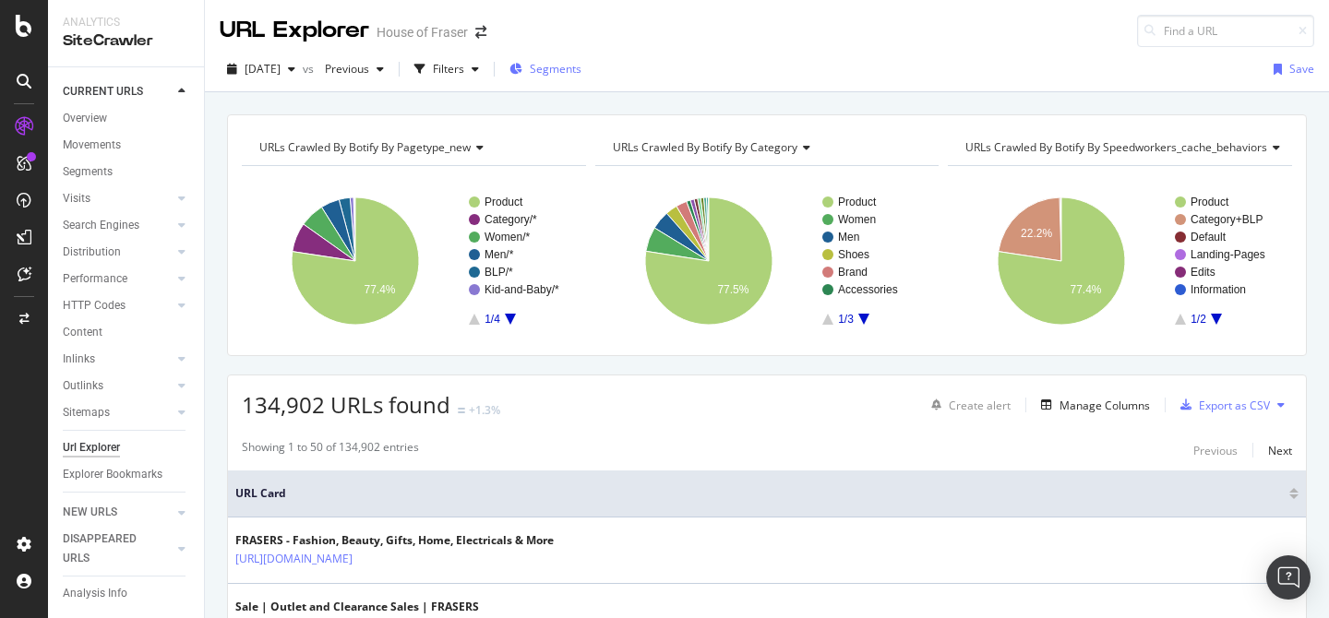
click at [581, 69] on span "Segments" at bounding box center [556, 69] width 52 height 16
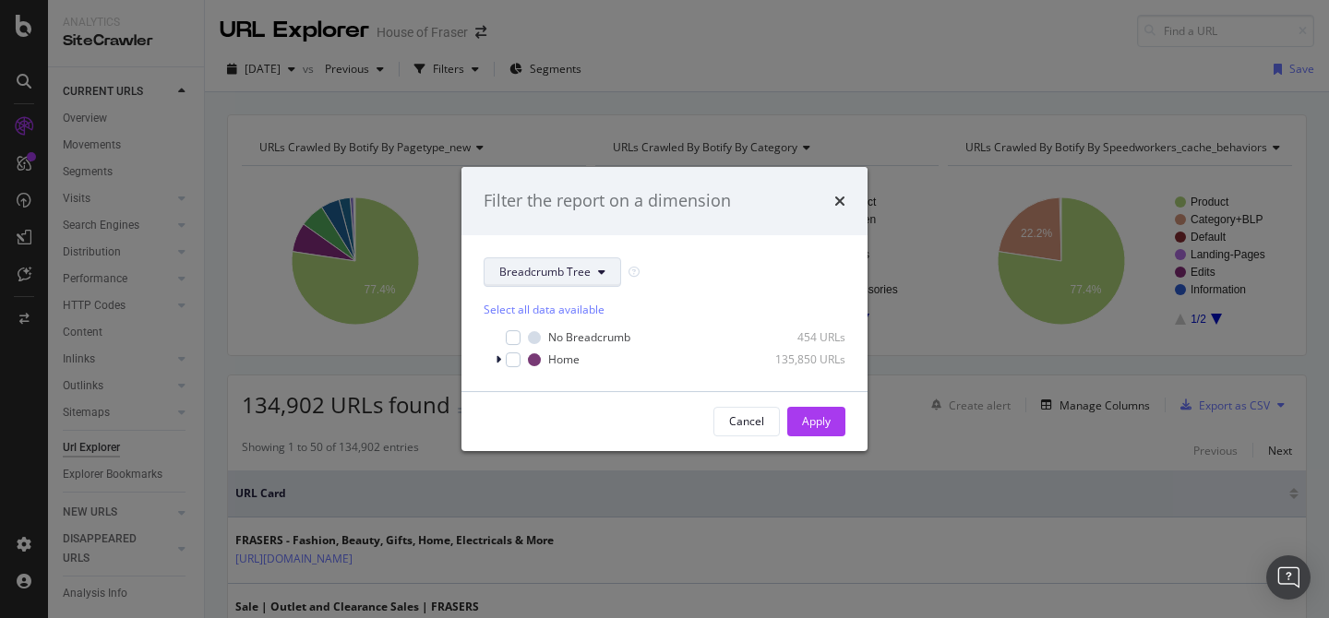
click at [586, 279] on span "Breadcrumb Tree" at bounding box center [544, 272] width 91 height 16
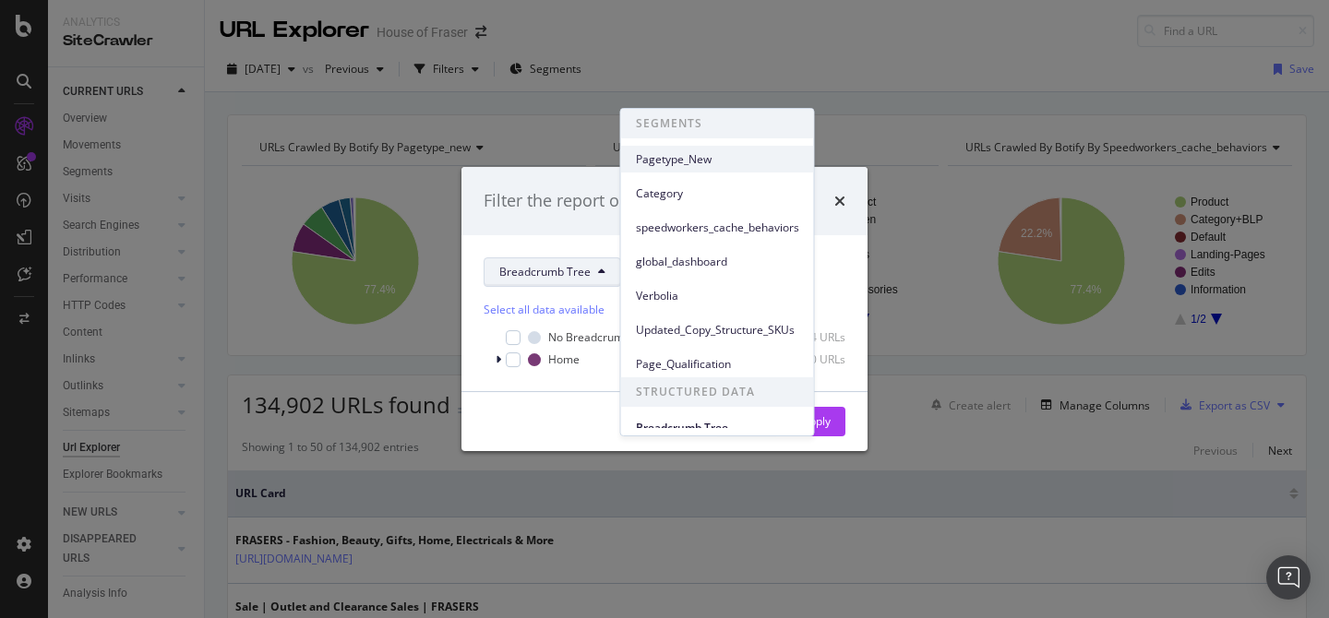
click at [697, 148] on div "Pagetype_New" at bounding box center [717, 159] width 193 height 27
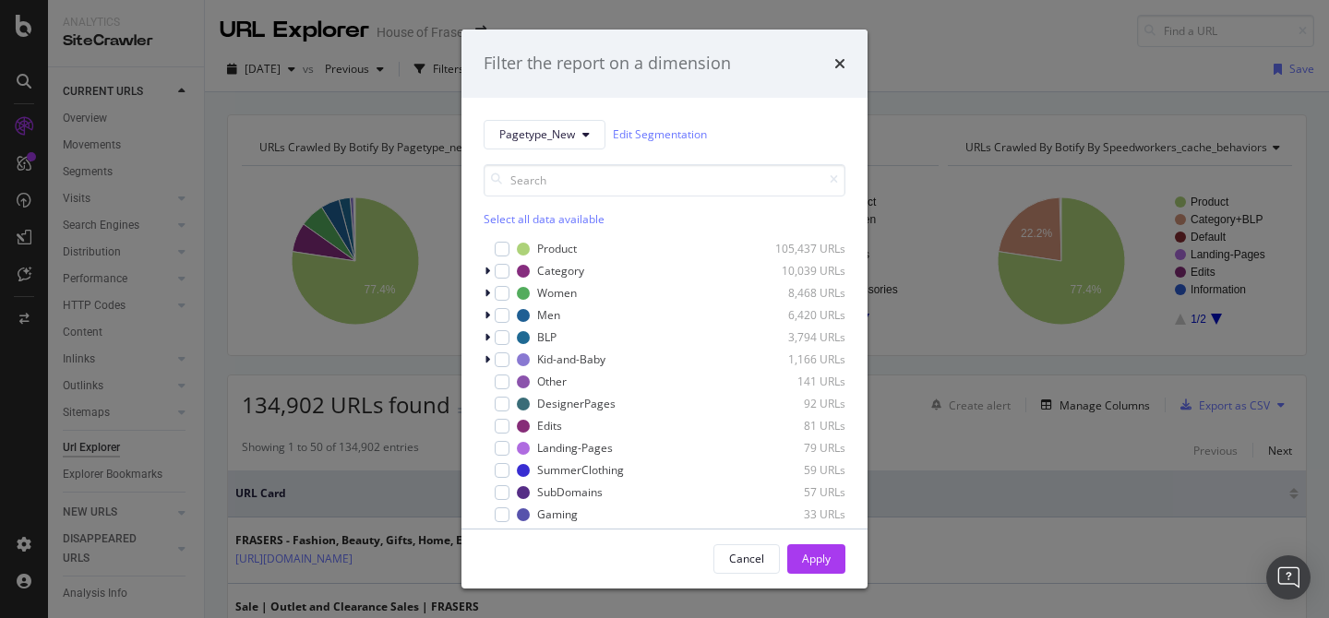
click at [555, 217] on div "Select all data available" at bounding box center [665, 219] width 362 height 16
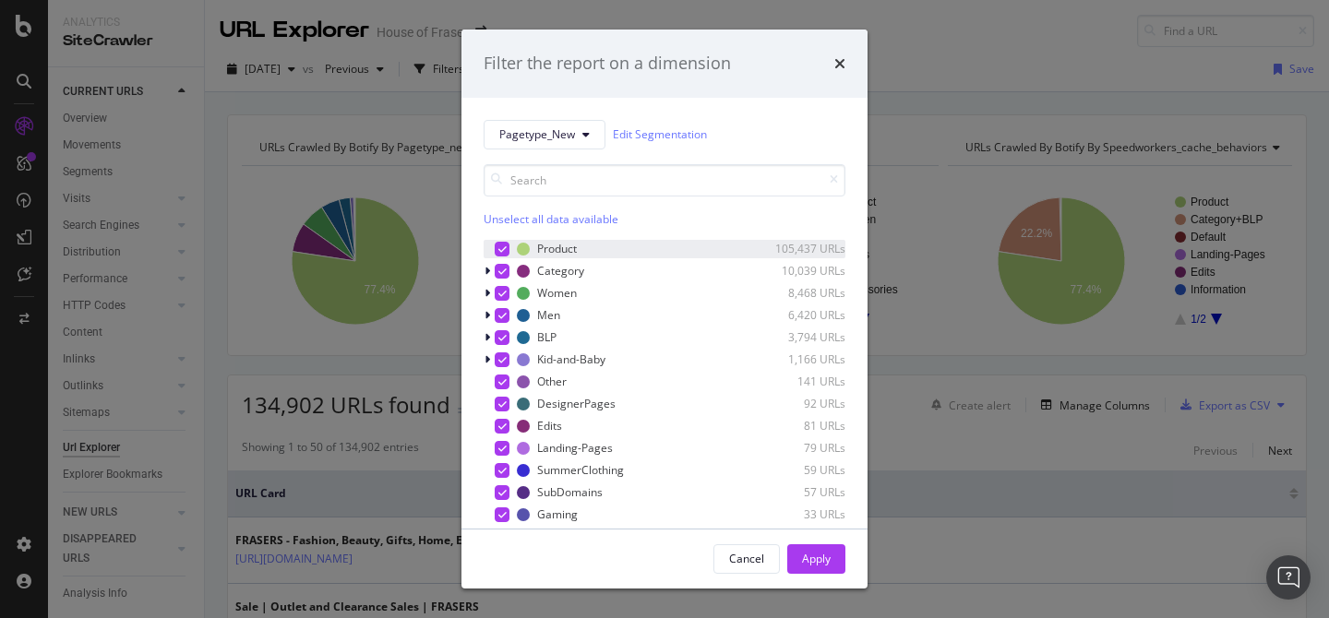
click at [505, 247] on icon "modal" at bounding box center [502, 249] width 8 height 9
click at [830, 558] on button "Apply" at bounding box center [816, 559] width 58 height 30
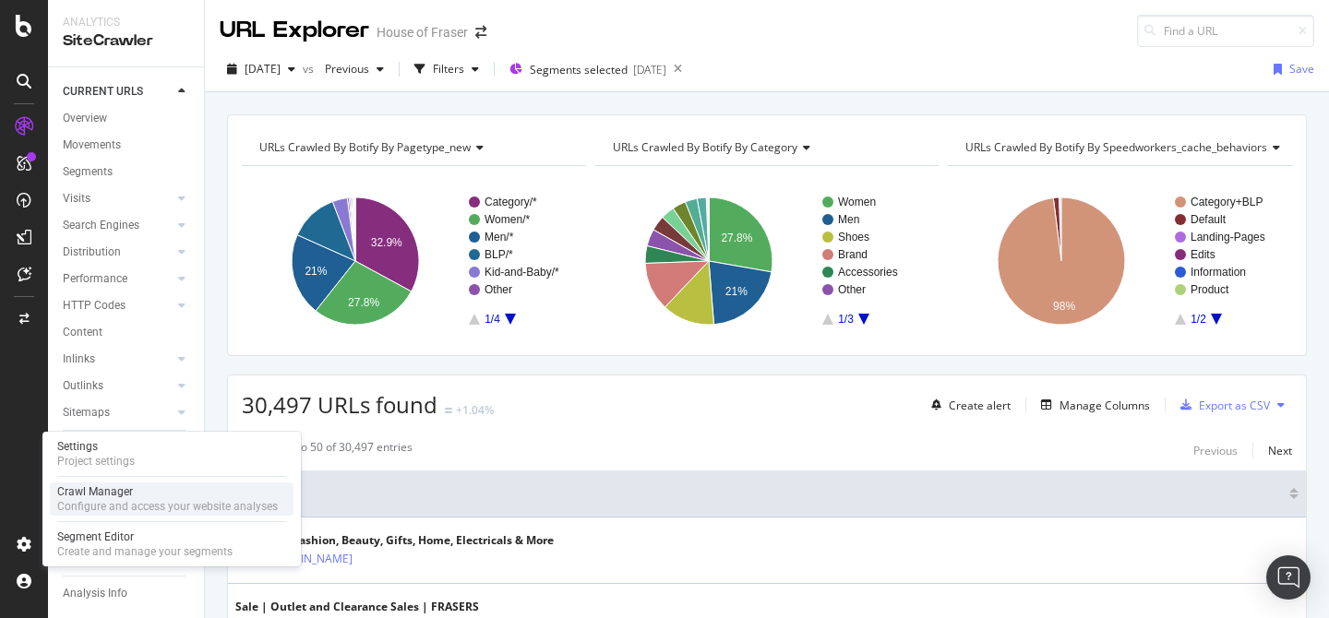
click at [111, 496] on div "Crawl Manager" at bounding box center [167, 491] width 221 height 15
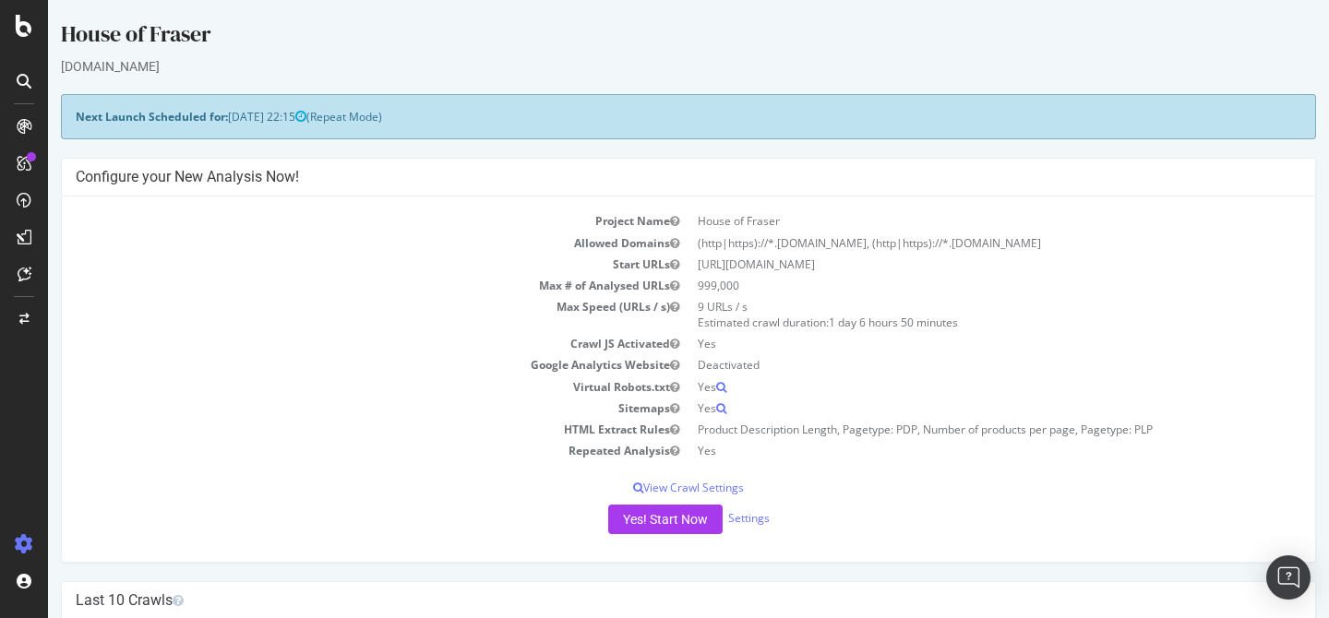
click at [313, 364] on td "Google Analytics Website" at bounding box center [382, 364] width 613 height 21
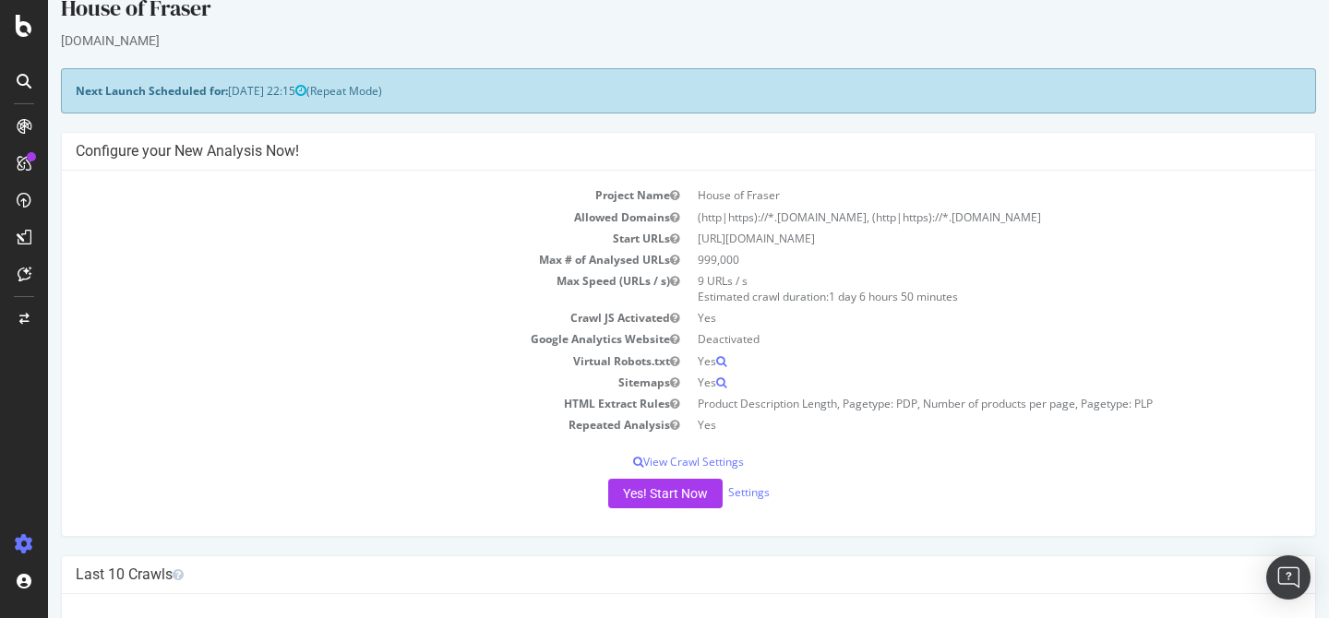
scroll to position [28, 0]
click at [746, 494] on link "Settings" at bounding box center [749, 491] width 42 height 16
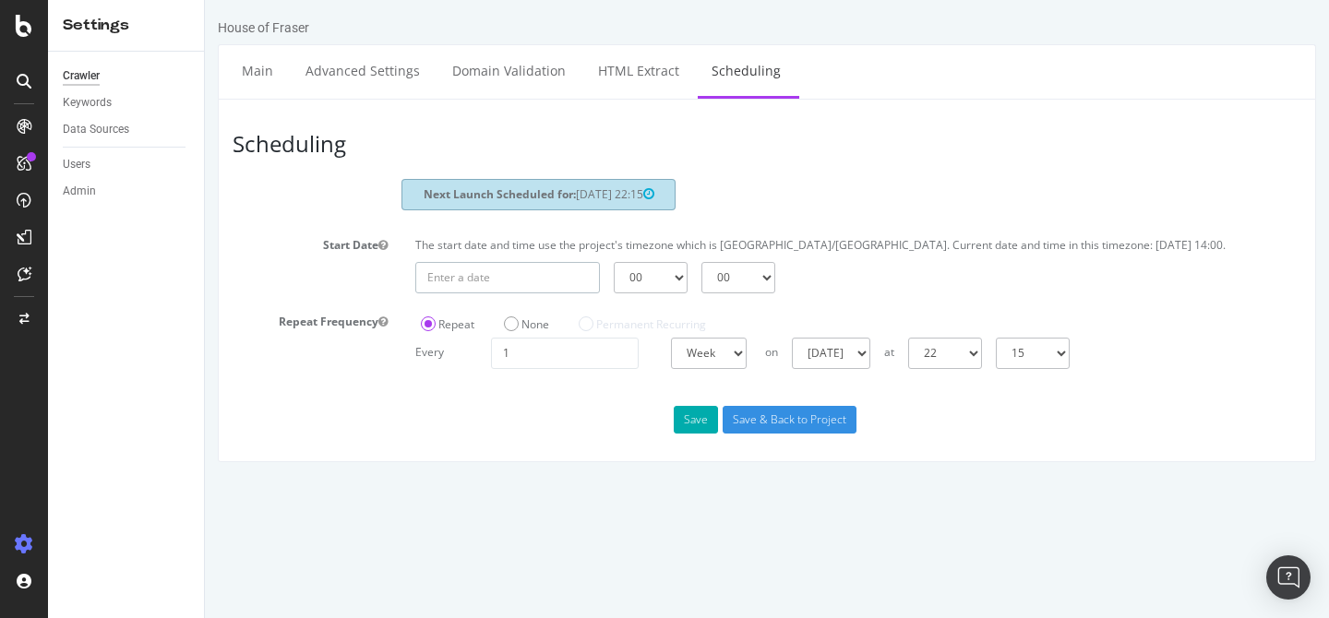
type input "2025-08-19"
click at [485, 291] on input "2025-08-19" at bounding box center [507, 277] width 185 height 31
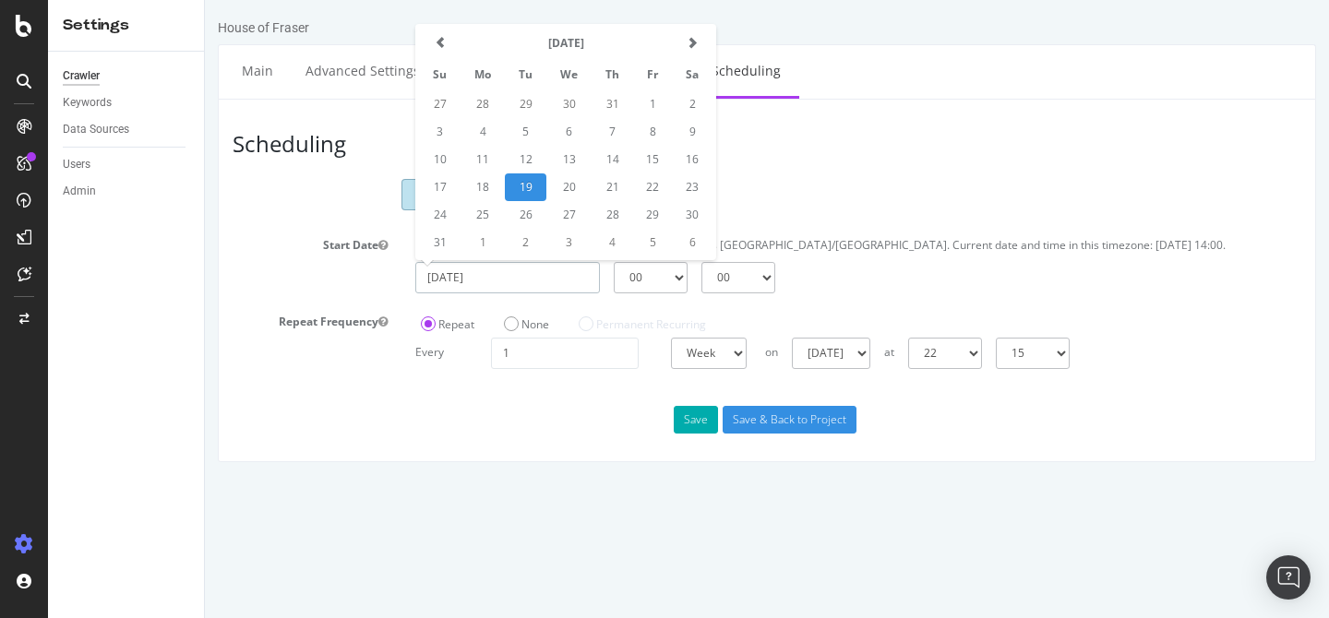
click at [532, 201] on td "19" at bounding box center [526, 187] width 42 height 28
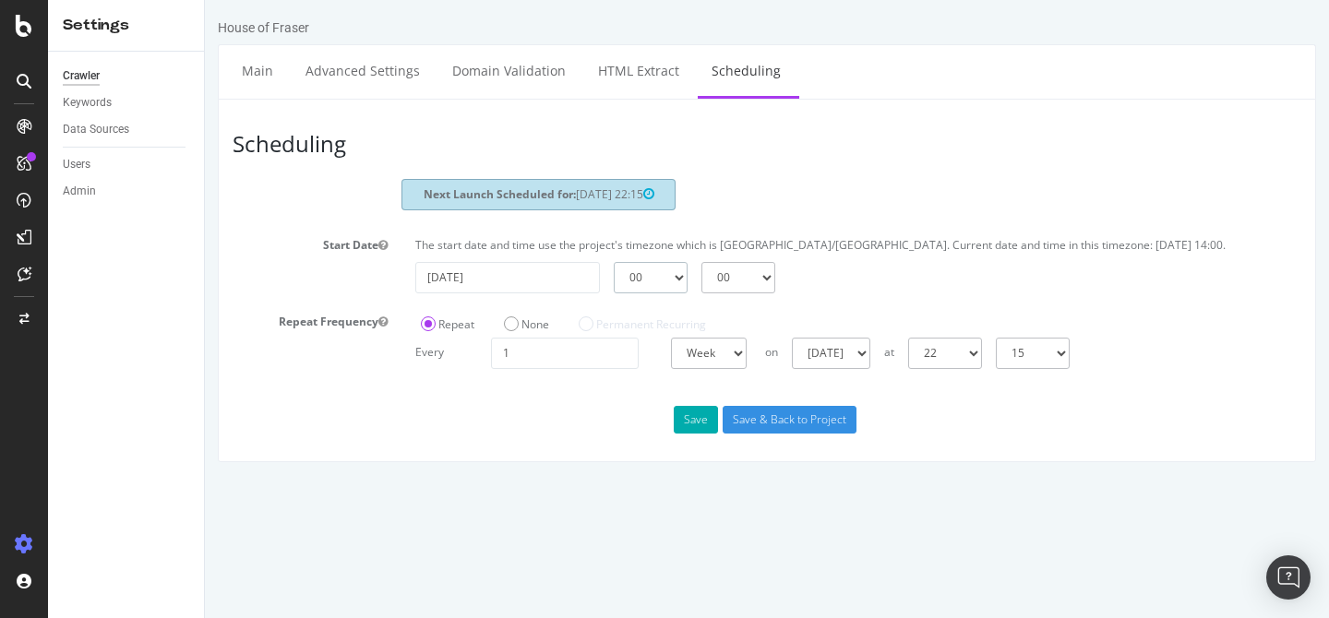
click at [659, 287] on select "00 01 02 03 04 05 06 07 08 09 10 11 12 13 14 15 16 17 18 19 20 21 22 23" at bounding box center [651, 277] width 74 height 31
select select "21"
click at [512, 332] on label "None" at bounding box center [526, 324] width 45 height 16
click at [205, 0] on input "None" at bounding box center [205, 0] width 0 height 0
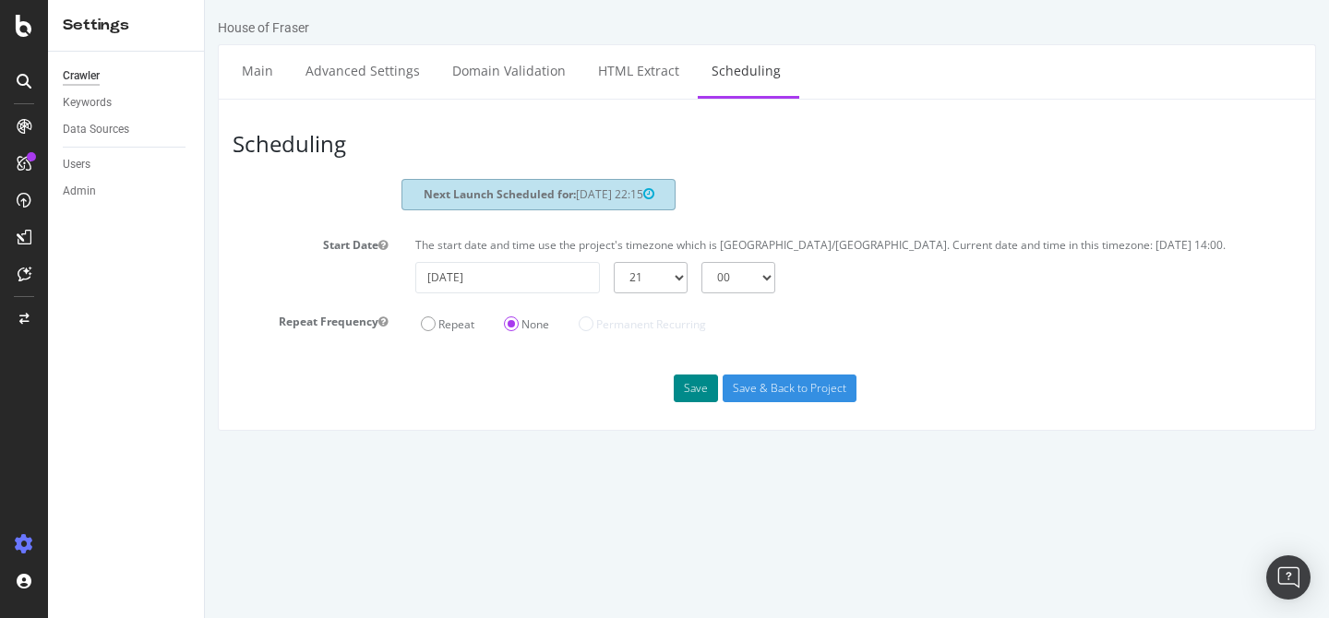
click at [697, 402] on button "Save" at bounding box center [696, 389] width 44 height 28
